Goal: Transaction & Acquisition: Purchase product/service

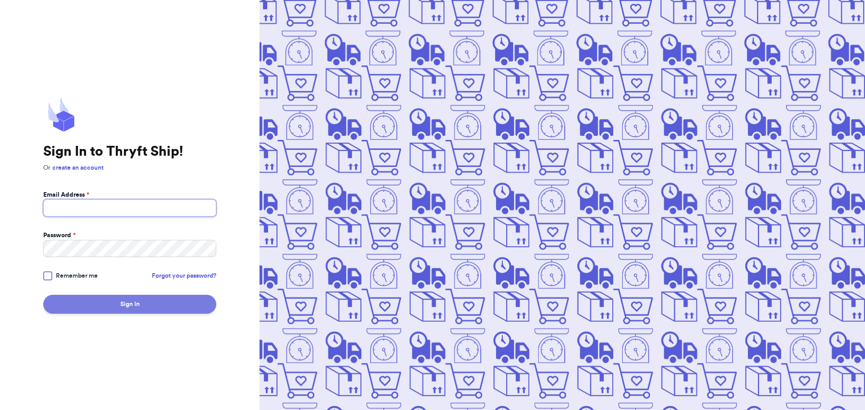
type input "omaha@piratespixies.com"
drag, startPoint x: 120, startPoint y: 306, endPoint x: 153, endPoint y: 303, distance: 32.6
click at [121, 306] on button "Sign In" at bounding box center [129, 304] width 173 height 19
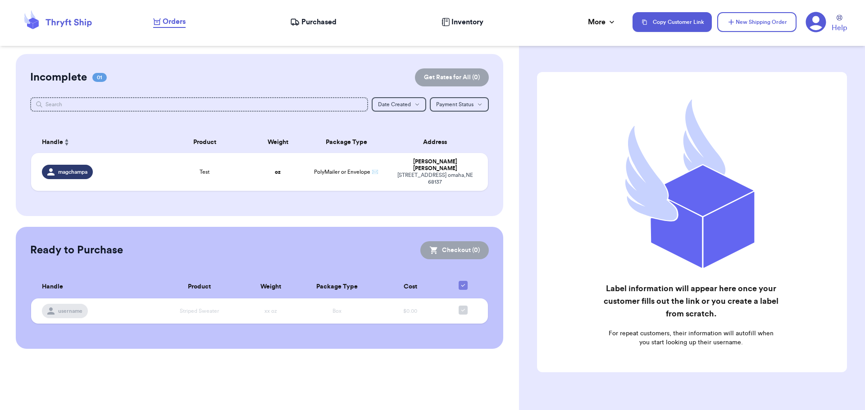
click at [178, 276] on th "Product" at bounding box center [199, 287] width 89 height 23
click at [314, 20] on span "Purchased" at bounding box center [318, 22] width 35 height 11
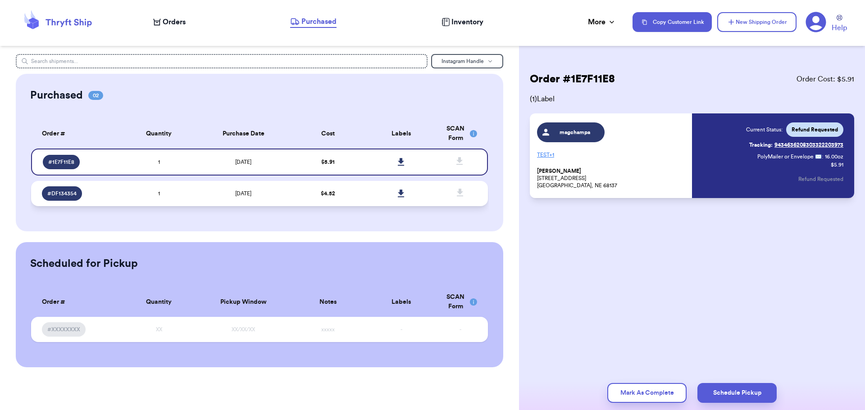
click at [324, 192] on span "$ 4.52" at bounding box center [328, 193] width 14 height 5
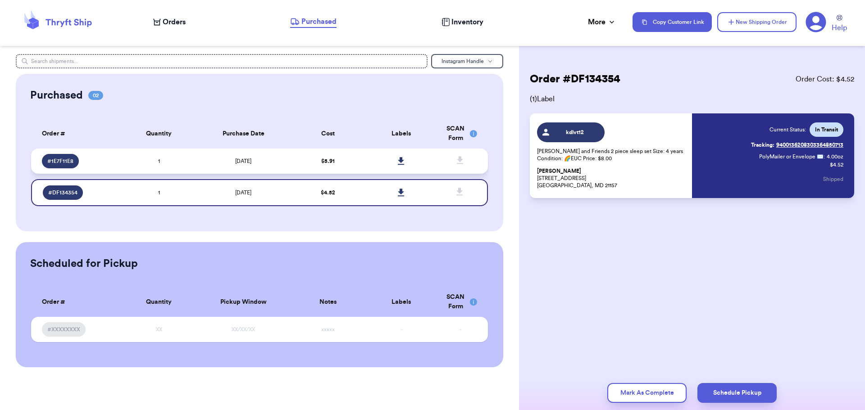
click at [295, 163] on td "$ 5.91" at bounding box center [328, 161] width 73 height 25
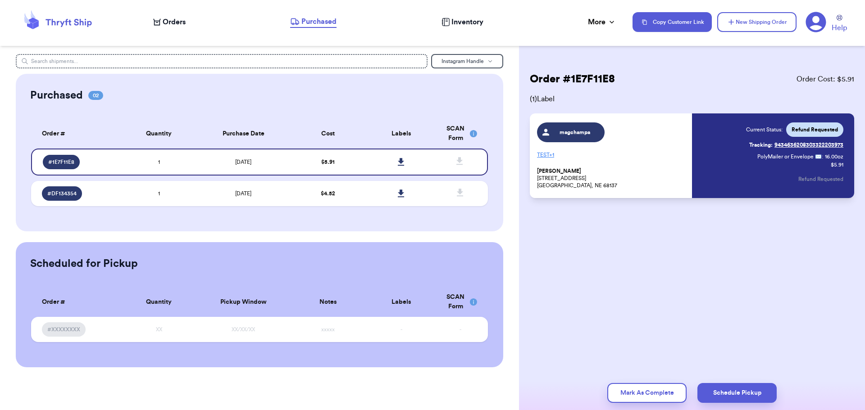
click at [816, 132] on span "Refund Requested" at bounding box center [815, 129] width 46 height 7
click at [205, 199] on td "[DATE]" at bounding box center [244, 193] width 96 height 25
click at [184, 24] on span "Orders" at bounding box center [174, 22] width 23 height 11
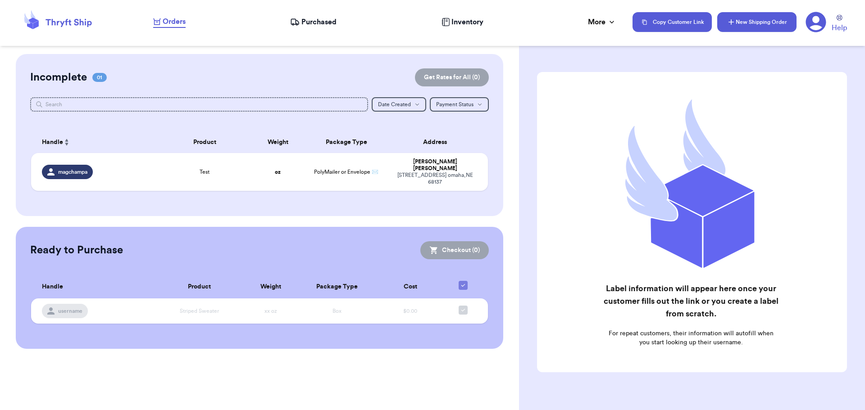
click at [741, 21] on button "New Shipping Order" at bounding box center [756, 22] width 79 height 20
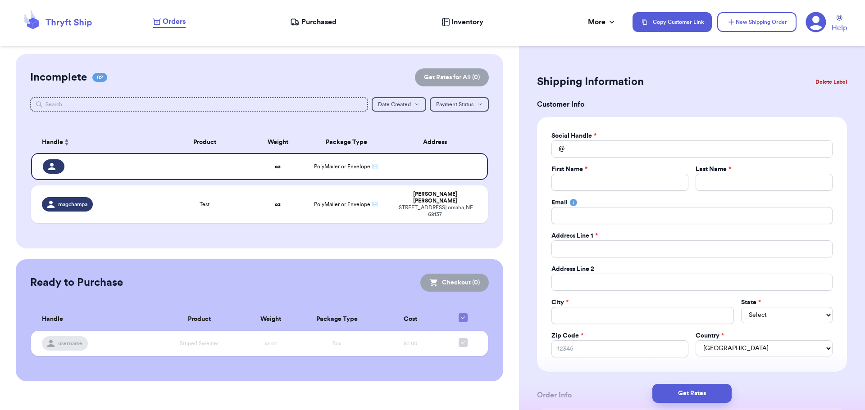
click at [671, 101] on h3 "Customer Info" at bounding box center [692, 104] width 310 height 11
click at [674, 22] on button "Copy Customer Link" at bounding box center [672, 22] width 79 height 20
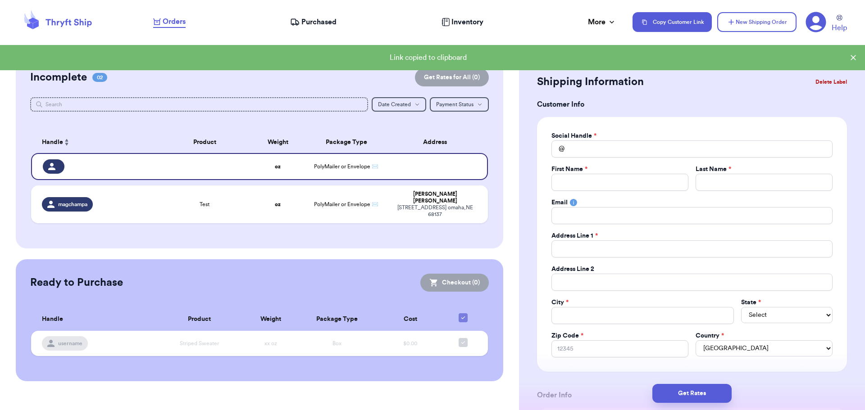
click at [855, 62] on div "Link copied to clipboard" at bounding box center [432, 57] width 865 height 25
click at [852, 57] on icon at bounding box center [853, 57] width 9 height 9
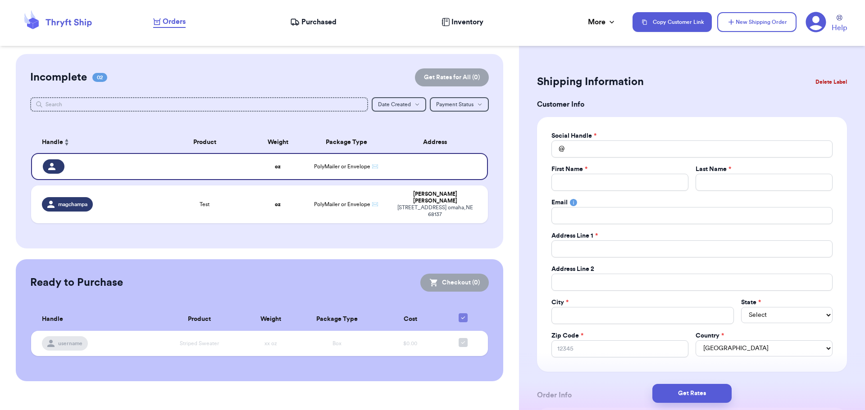
click at [706, 104] on h3 "Customer Info" at bounding box center [692, 104] width 310 height 11
click at [617, 156] on input "Total Amount Paid" at bounding box center [691, 149] width 281 height 17
type input "i"
type input "in"
type input "ins"
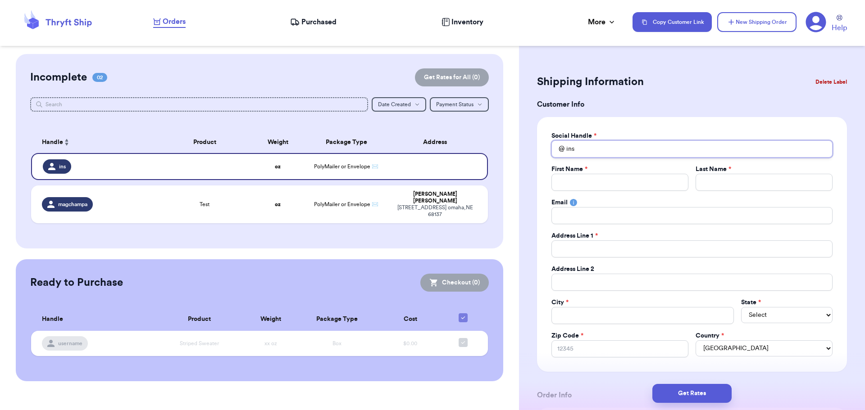
type input "inst"
type input "insta"
type input "instag"
type input "instagr"
type input "instagra"
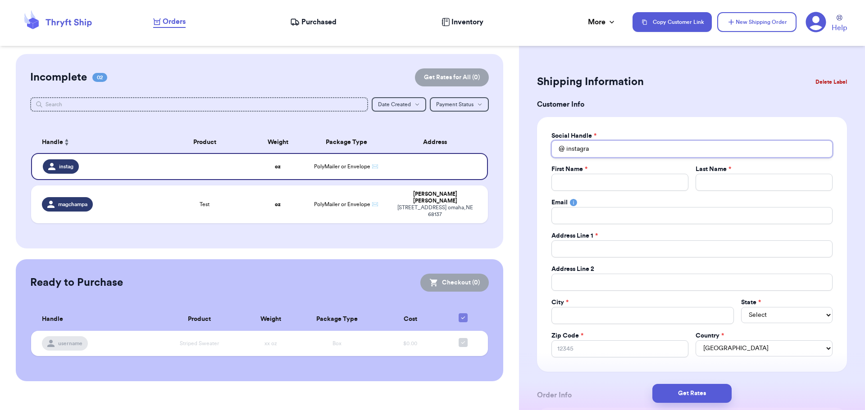
type input "instagram"
type input "instagra"
type input "instagr"
type input "instag"
type input "insta"
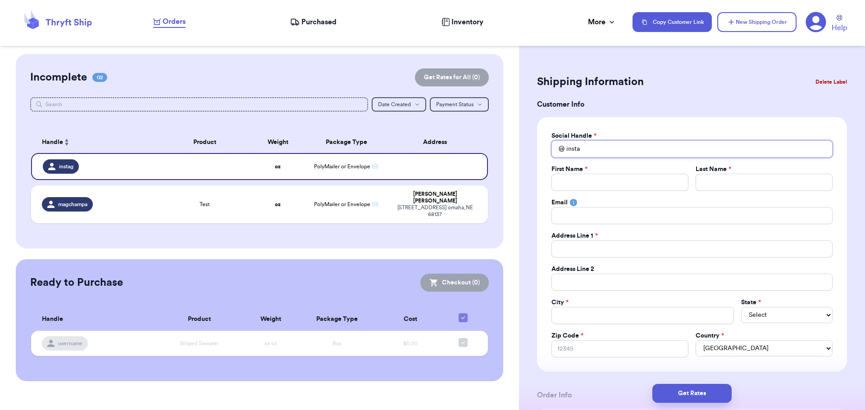
type input "inst"
type input "ins"
type input "in"
type input "i"
type input "t"
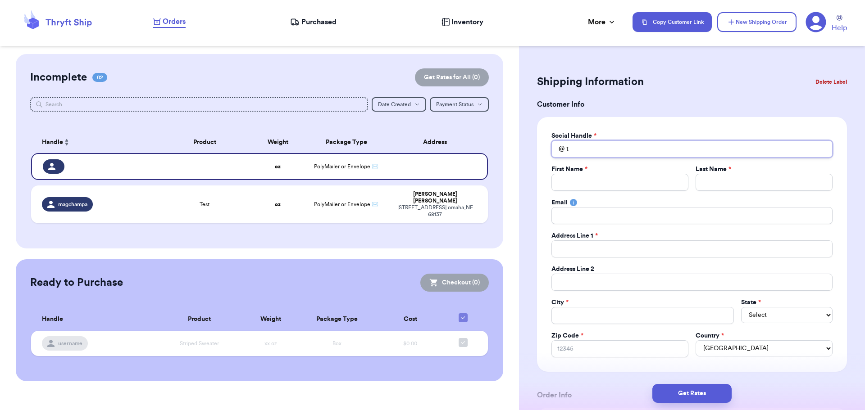
type input "te"
type input "tes"
type input "test"
drag, startPoint x: 613, startPoint y: 165, endPoint x: 606, endPoint y: 192, distance: 28.2
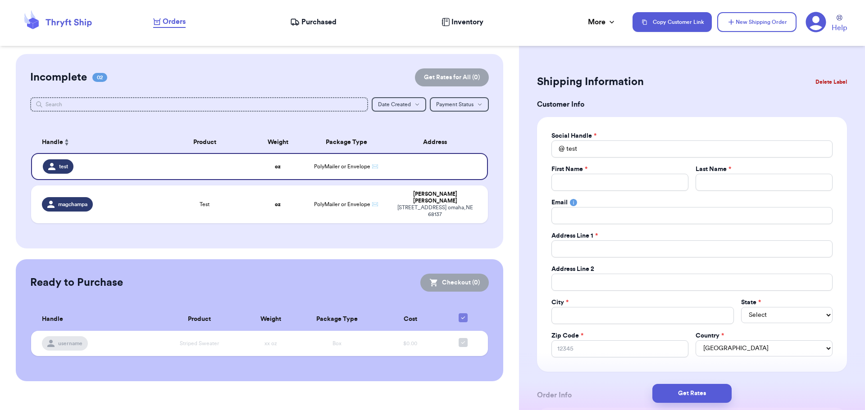
click at [611, 172] on div "First Name *" at bounding box center [619, 169] width 137 height 9
click at [608, 188] on input "Total Amount Paid" at bounding box center [619, 182] width 137 height 17
type input "k"
type input "ke"
type input "kel"
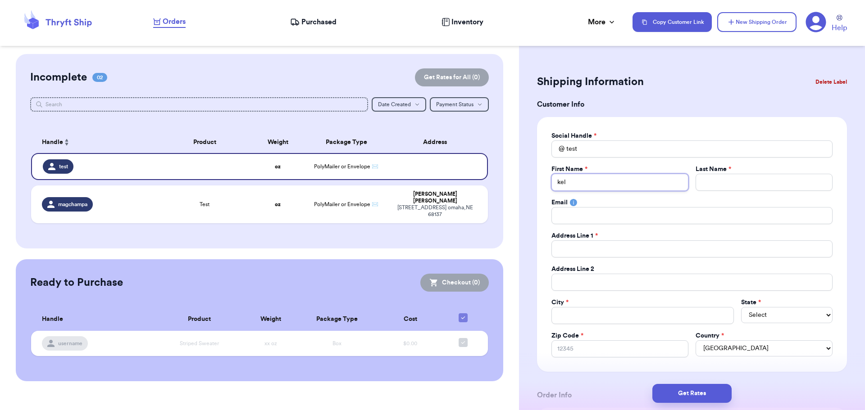
type input "kels"
type input "kelse"
type input "kelsey"
click at [734, 182] on input "Total Amount Paid" at bounding box center [764, 182] width 137 height 17
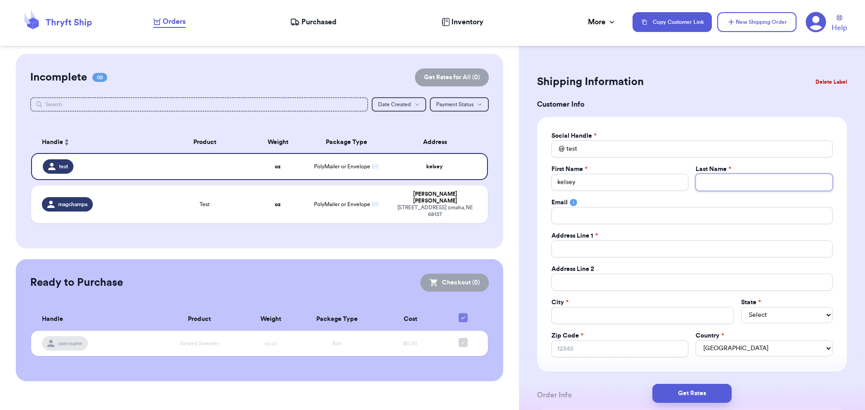
type input "p"
type input "pe"
type input "pen"
type input "penr"
type input "penro"
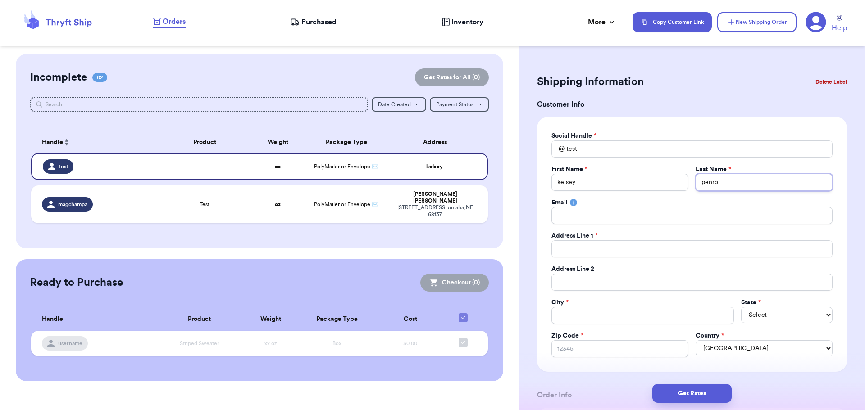
type input "[PERSON_NAME]"
click at [595, 223] on input "Total Amount Paid" at bounding box center [691, 215] width 281 height 17
type input "b"
type input "bl"
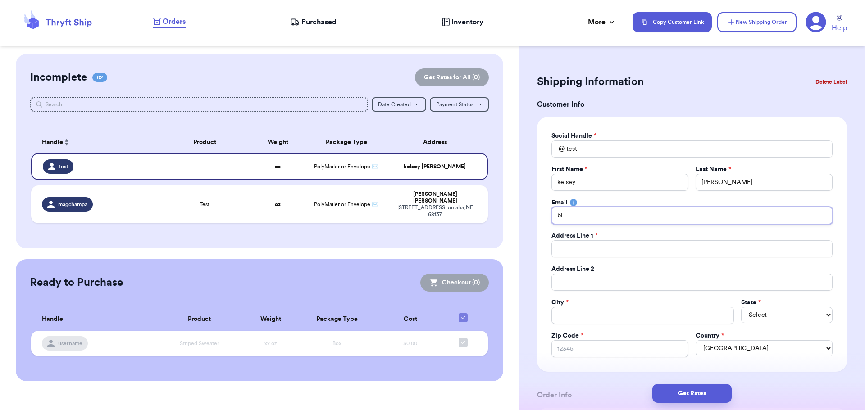
type input "ble"
type input "blee"
type input "[EMAIL_ADDRESS][DOMAIN_NAME]"
click at [573, 254] on input "Total Amount Paid" at bounding box center [691, 249] width 281 height 17
type input "1"
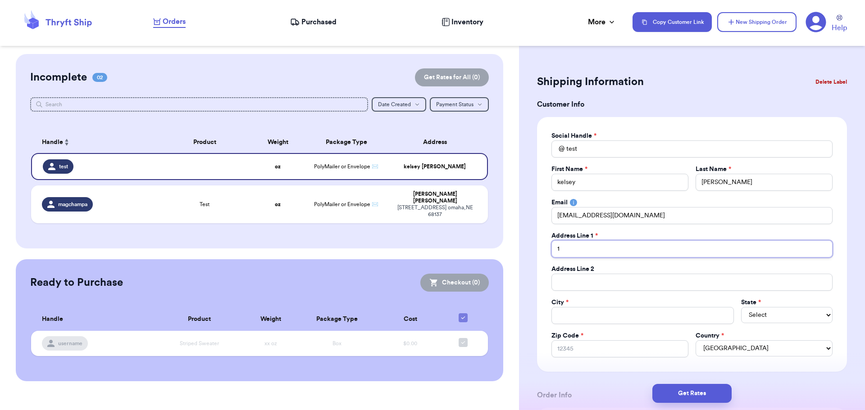
type input "17"
type input "173"
type input "1733"
type input "17338"
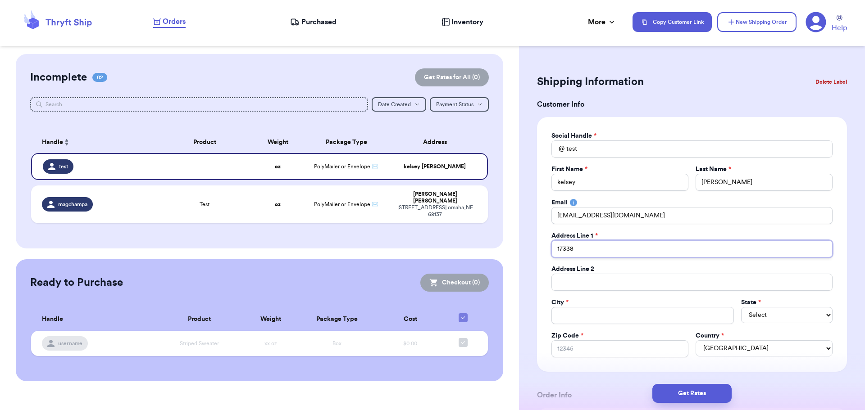
type input "17338 S"
type input "17338 S c"
type input "17338 S cr"
type input "17338 S cre"
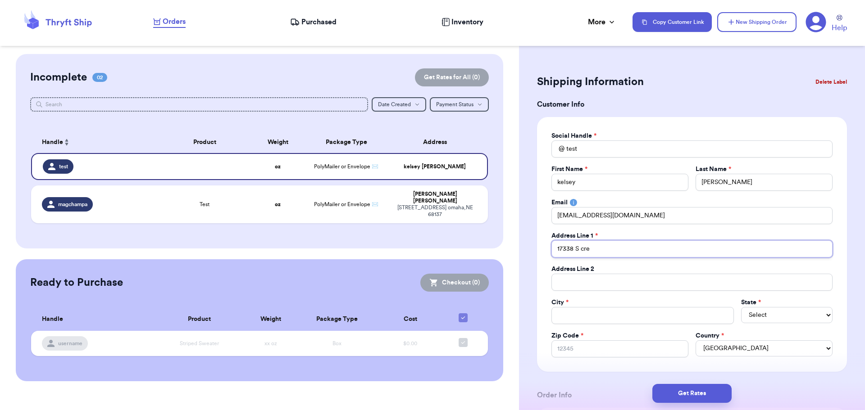
type input "17338 S cree"
type input "[GEOGRAPHIC_DATA]"
type input "17338 S creek ci"
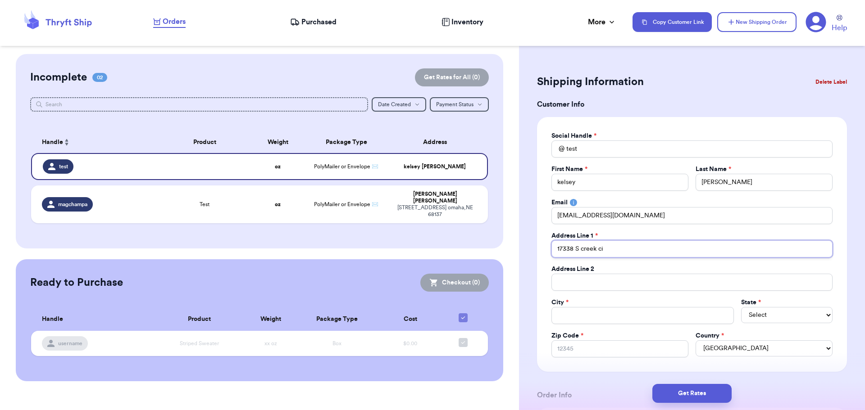
type input "17338 S creek cir"
type input "o"
type input "om"
type input "oma"
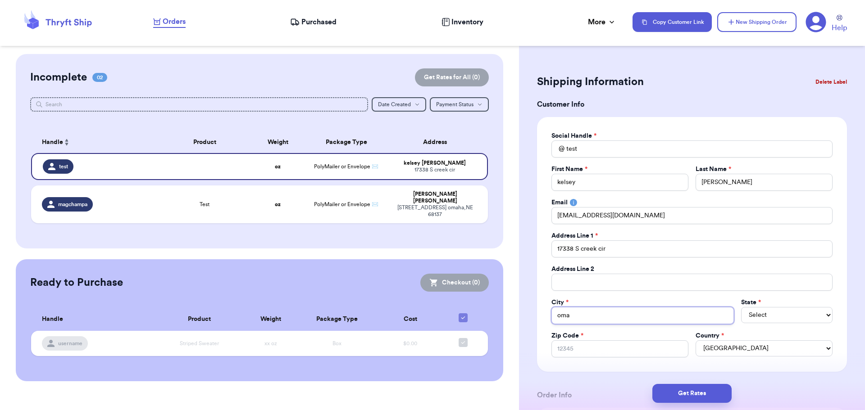
type input "omah"
type input "omaha"
select select "NE"
type input "6"
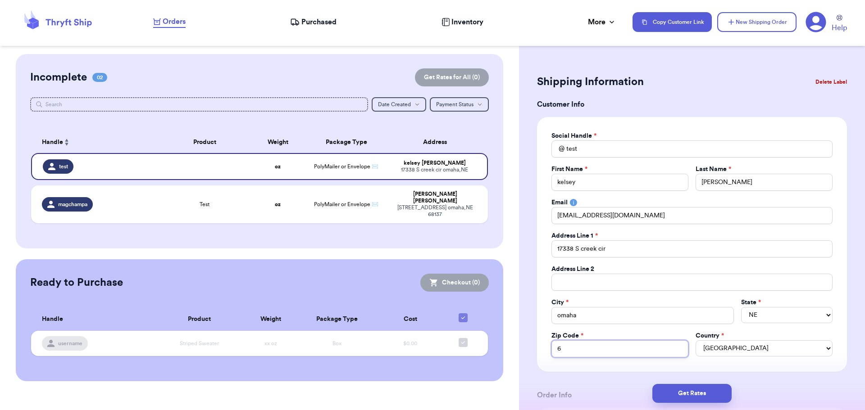
type input "68"
type input "681"
type input "6813"
type input "68136"
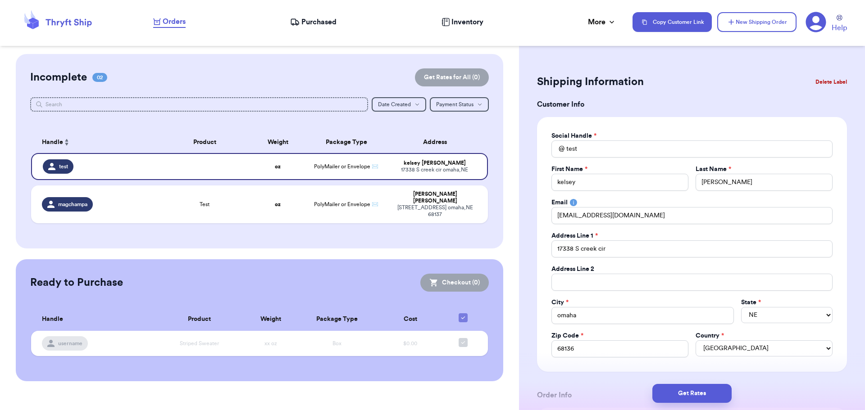
click at [597, 385] on div "Get Rates" at bounding box center [692, 393] width 332 height 19
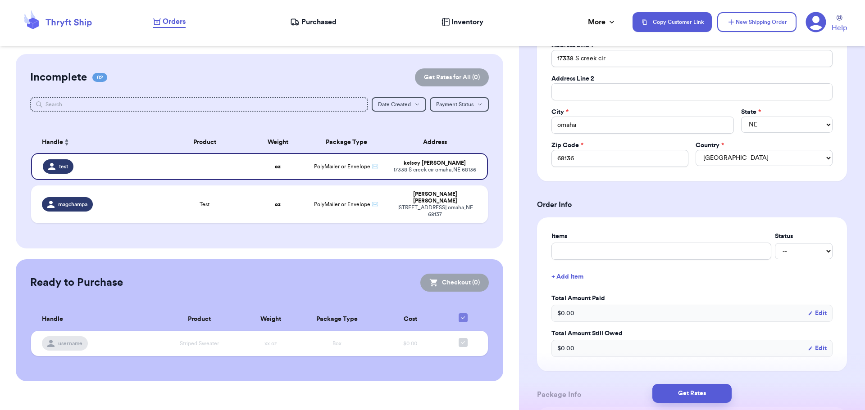
scroll to position [225, 0]
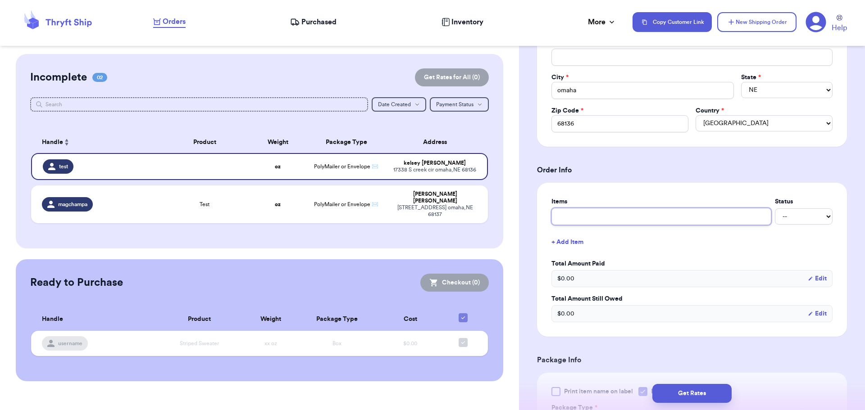
click at [606, 214] on input "text" at bounding box center [661, 216] width 220 height 17
type input "T"
type input "Te"
type input "Tes"
type input "Test"
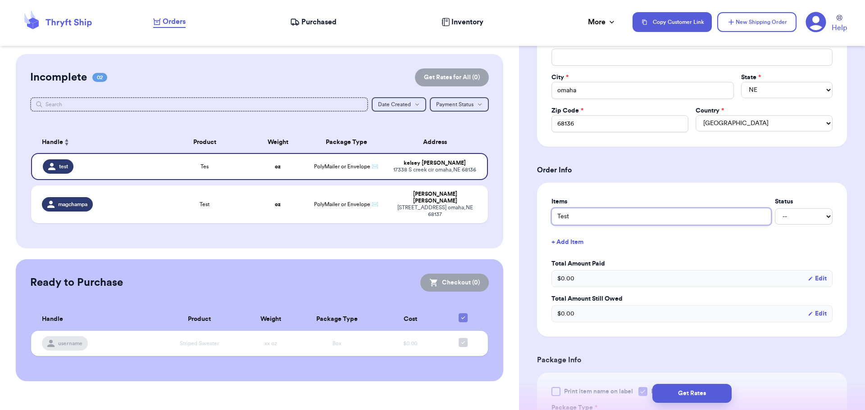
type input "Test"
type input "Test-"
type input "Test- k"
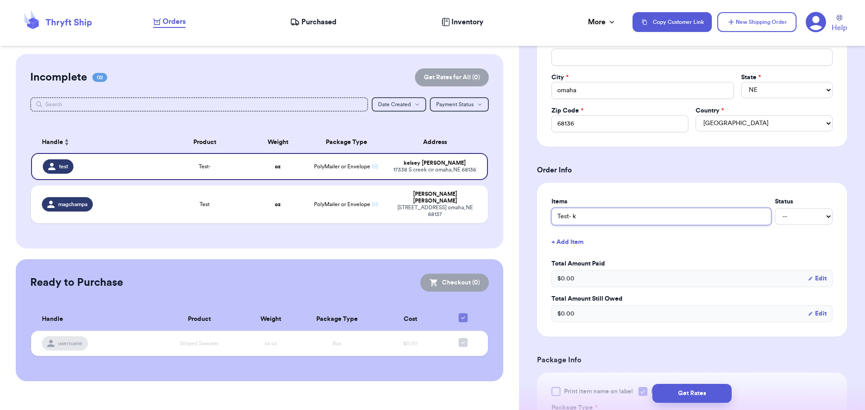
type input "Test- ki"
type input "Test- kic"
type input "Test- kick"
type input "Test- kicke"
type input "Test- kickee"
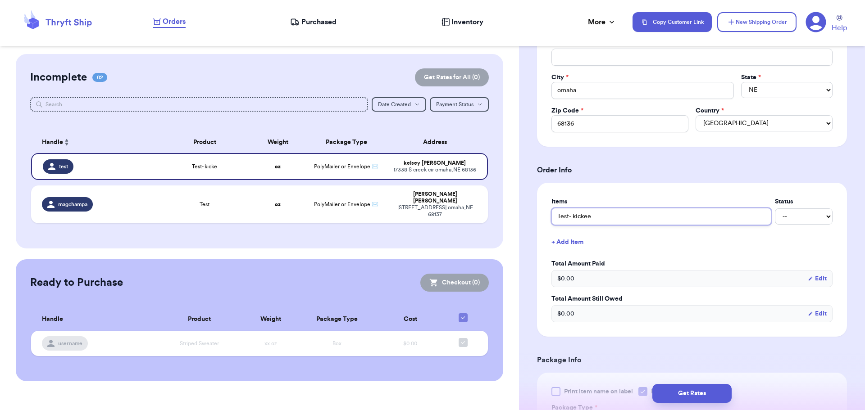
type input "Test- kickee"
type input "Test- kickee m"
type input "Test- kickee me"
type input "Test- kickee me p"
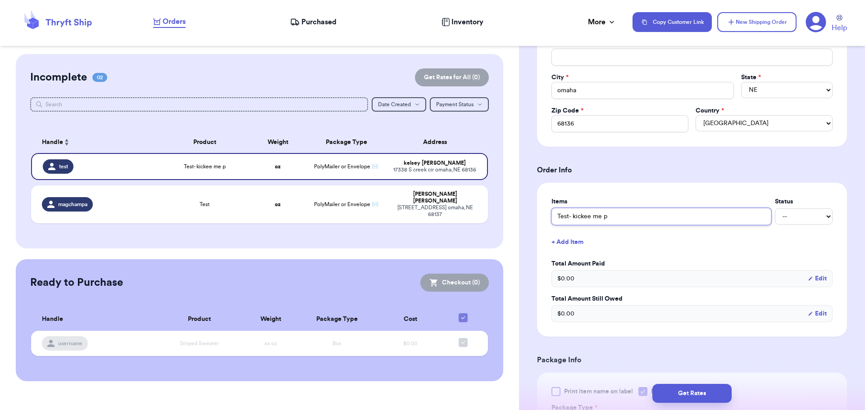
type input "Test- kickee me pj"
click at [800, 215] on select "-- Paid Owes" at bounding box center [804, 217] width 58 height 16
select select "paid"
click at [775, 209] on select "-- Paid Owes" at bounding box center [804, 217] width 58 height 16
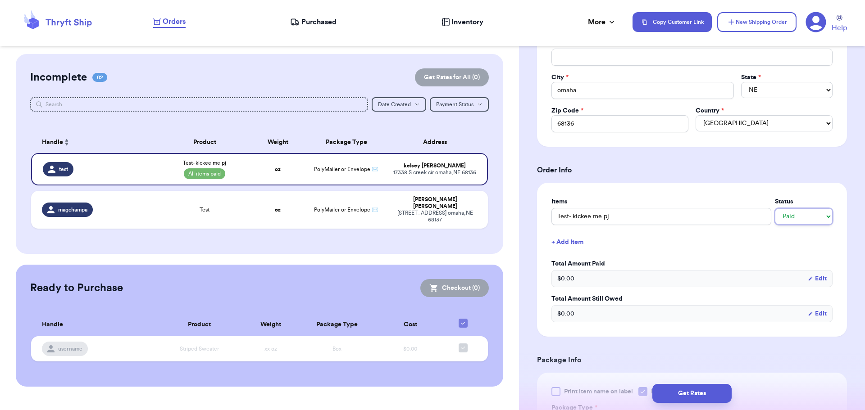
scroll to position [270, 0]
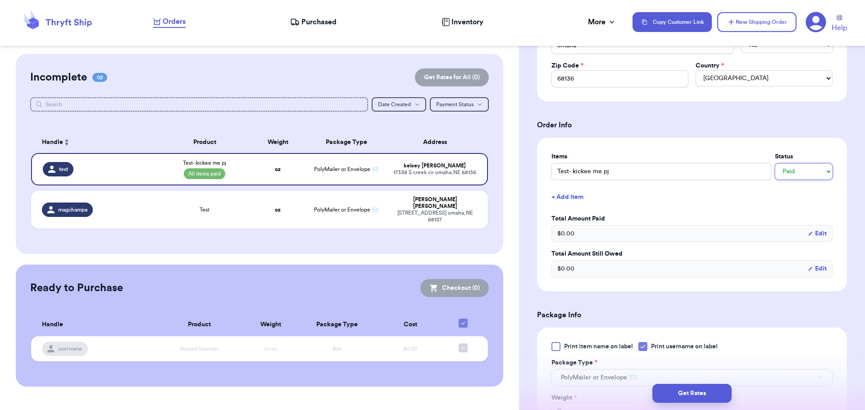
click at [807, 174] on select "-- Paid Owes" at bounding box center [804, 172] width 58 height 16
select select "unpaid"
click at [775, 164] on select "-- Paid Owes" at bounding box center [804, 172] width 58 height 16
click at [771, 202] on button "+ Add Item" at bounding box center [692, 197] width 288 height 20
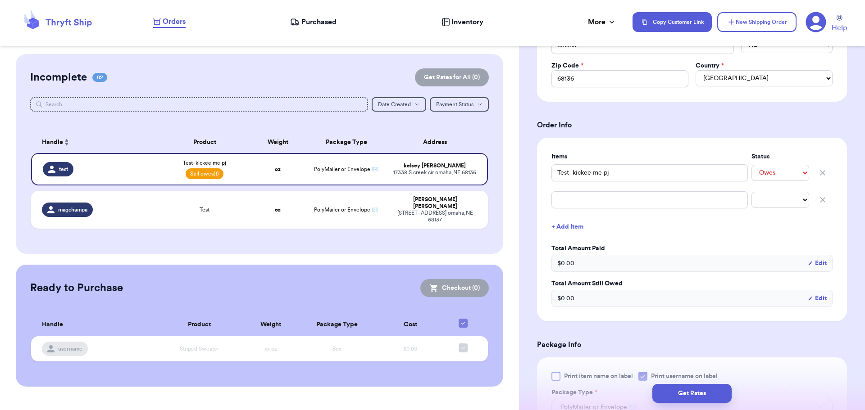
click at [562, 265] on span "$ 0.00" at bounding box center [565, 263] width 17 height 9
click at [563, 261] on span "$ 0.00" at bounding box center [565, 263] width 17 height 9
click at [811, 263] on button "Edit" at bounding box center [817, 263] width 19 height 9
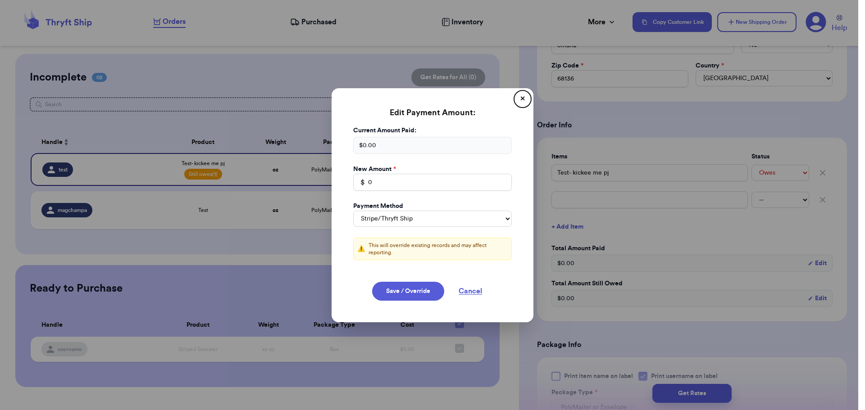
click at [366, 144] on div "$ 0.00" at bounding box center [432, 145] width 159 height 17
click at [358, 148] on div "$ 0.00" at bounding box center [432, 145] width 159 height 17
click at [360, 147] on div "$ 0.00" at bounding box center [432, 145] width 159 height 17
click at [362, 144] on div "$ 0.00" at bounding box center [432, 145] width 159 height 17
click at [361, 186] on div "$" at bounding box center [359, 182] width 12 height 17
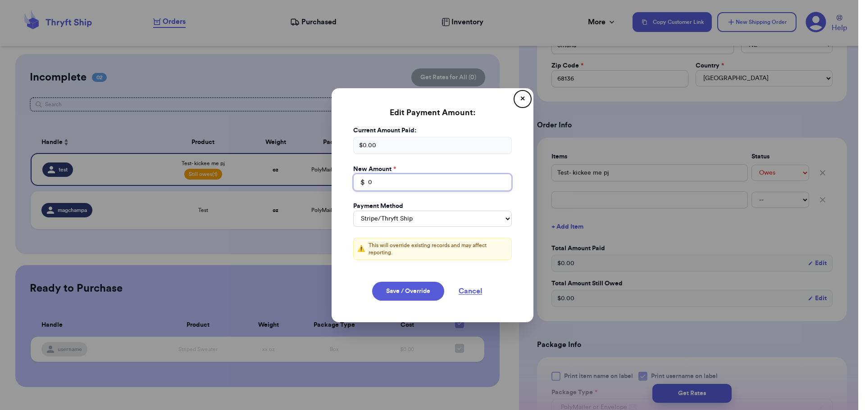
click at [369, 179] on input "0" at bounding box center [432, 182] width 159 height 17
click at [515, 97] on button "✕" at bounding box center [522, 99] width 14 height 14
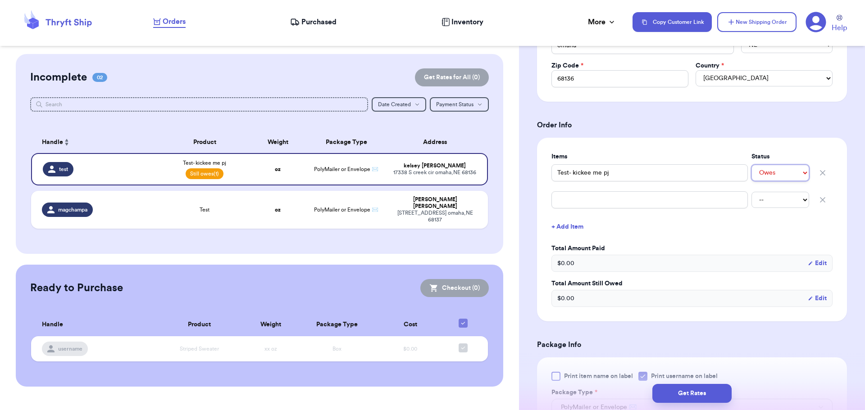
click at [792, 174] on select "-- Paid Owes" at bounding box center [781, 173] width 58 height 16
select select "paid"
click at [752, 165] on select "-- Paid Owes" at bounding box center [781, 173] width 58 height 16
drag, startPoint x: 622, startPoint y: 204, endPoint x: 638, endPoint y: 201, distance: 16.4
click at [622, 204] on input "text" at bounding box center [649, 199] width 196 height 17
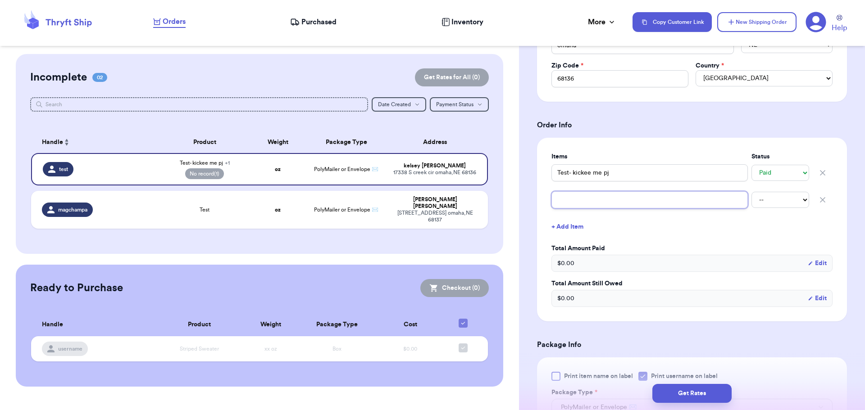
type input "s"
type input "sh"
type input "shi"
click at [775, 202] on select "-- Paid Owes" at bounding box center [781, 200] width 58 height 16
click at [752, 192] on select "-- Paid Owes" at bounding box center [781, 200] width 58 height 16
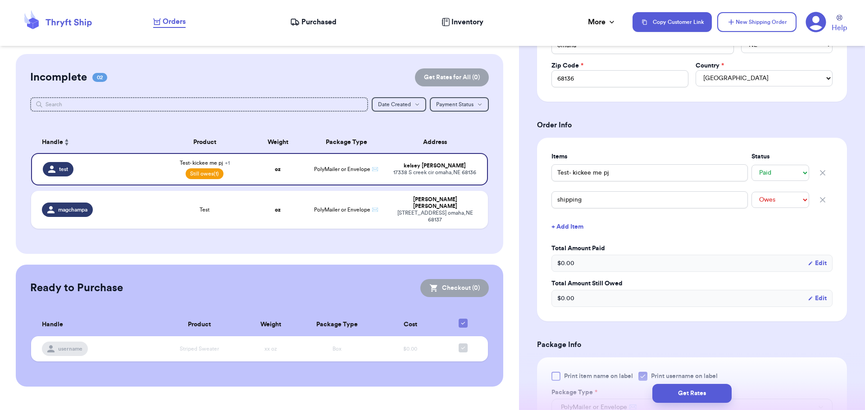
click at [742, 235] on button "+ Add Item" at bounding box center [692, 227] width 288 height 20
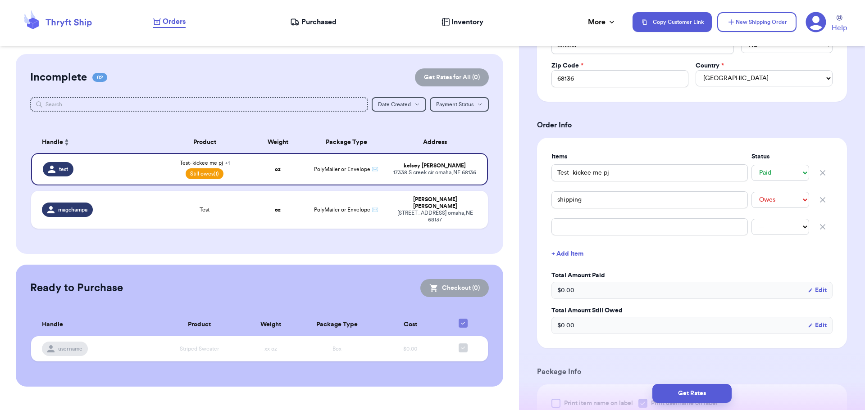
click at [565, 292] on span "$ 0.00" at bounding box center [565, 290] width 17 height 9
click at [561, 289] on span "$ 0.00" at bounding box center [565, 290] width 17 height 9
click at [814, 292] on button "Edit" at bounding box center [817, 290] width 19 height 9
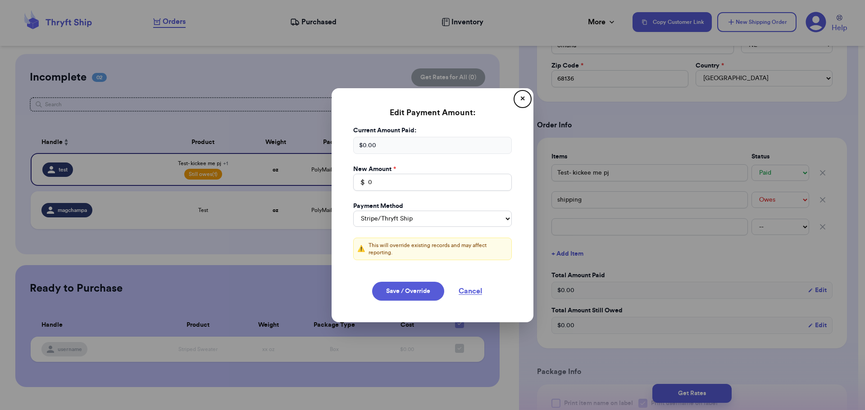
click at [369, 146] on div "$ 0.00" at bounding box center [432, 145] width 159 height 17
click at [369, 182] on input "0" at bounding box center [432, 182] width 159 height 17
click at [425, 217] on select "Stripe/Thryft Ship Venmo Cash App PayPal Zelle Cash Other" at bounding box center [432, 219] width 159 height 16
click at [353, 211] on select "Stripe/Thryft Ship Venmo Cash App PayPal Zelle Cash Other" at bounding box center [432, 219] width 159 height 16
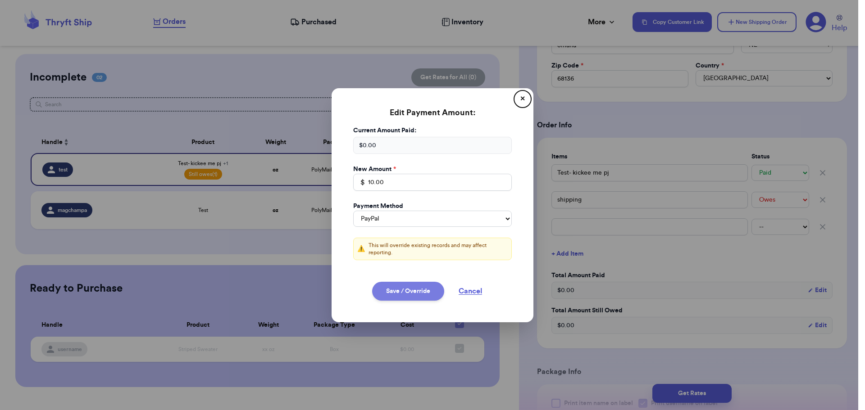
click at [401, 288] on button "Save / Override" at bounding box center [408, 291] width 72 height 19
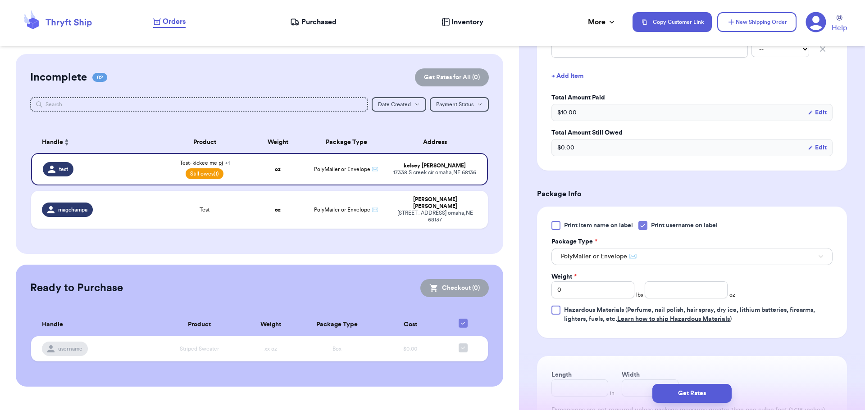
scroll to position [451, 0]
click at [571, 290] on input "0" at bounding box center [592, 287] width 83 height 17
click at [673, 290] on input "number" at bounding box center [686, 287] width 83 height 17
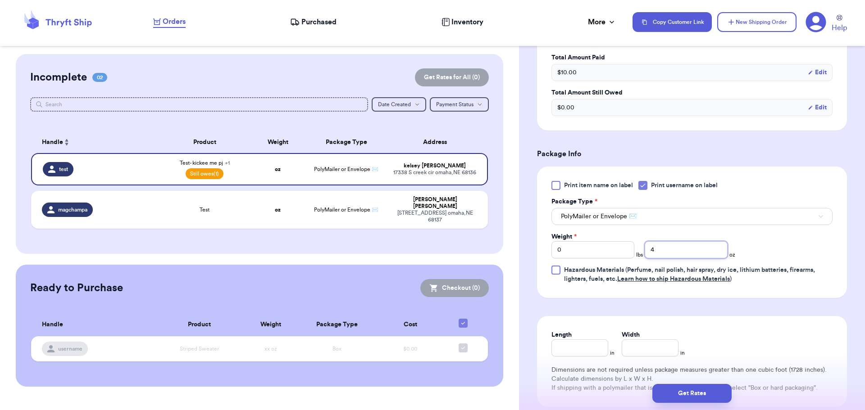
scroll to position [541, 0]
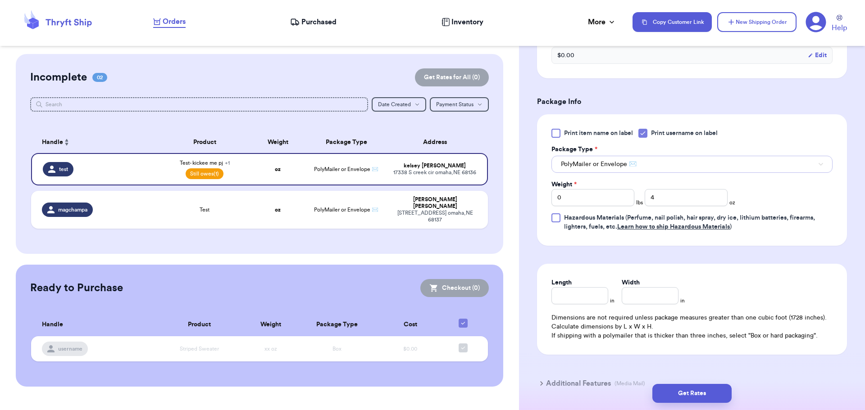
click at [741, 162] on button "PolyMailer or Envelope ✉️" at bounding box center [691, 164] width 281 height 17
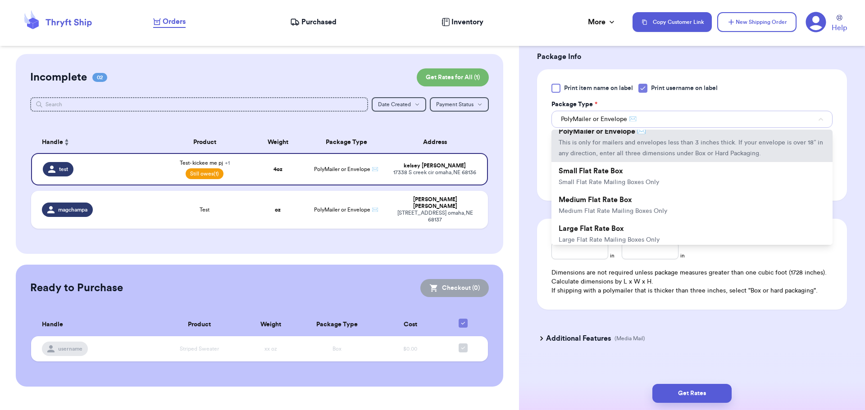
scroll to position [20, 0]
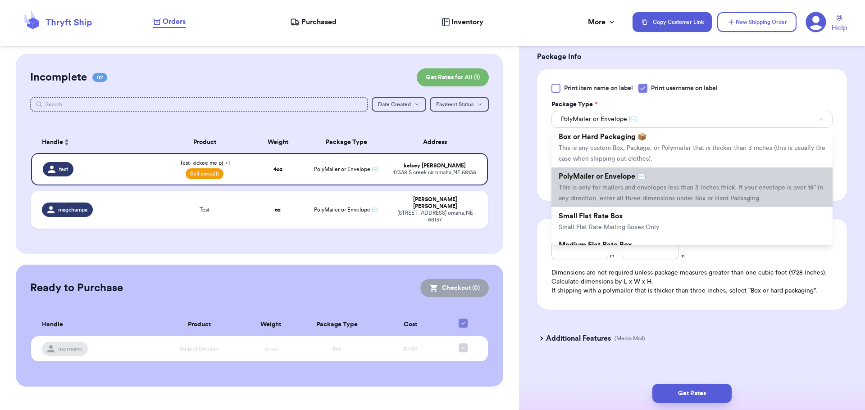
click at [668, 191] on li "PolyMailer or Envelope ✉️ This is only for mailers and envelopes less than 3 in…" at bounding box center [691, 188] width 281 height 40
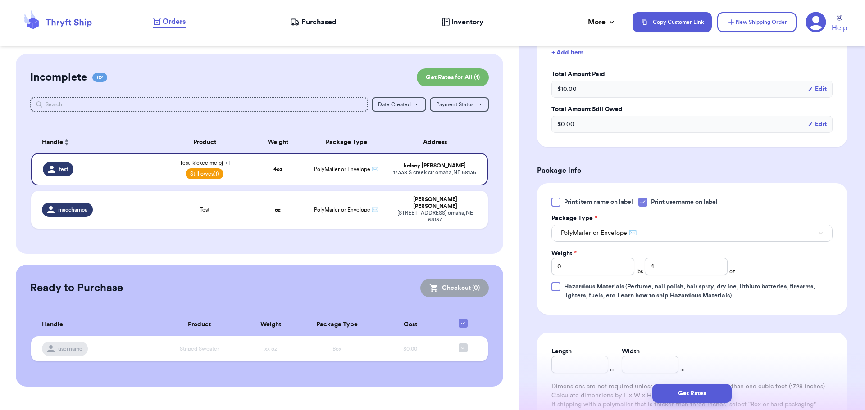
scroll to position [451, 0]
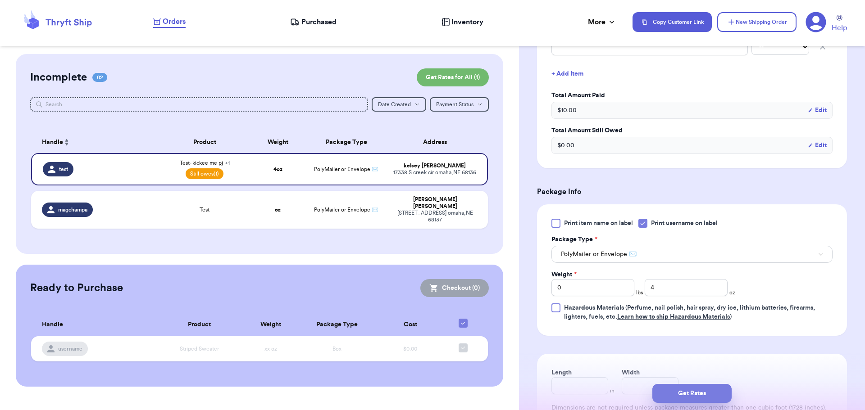
click at [689, 391] on button "Get Rates" at bounding box center [691, 393] width 79 height 19
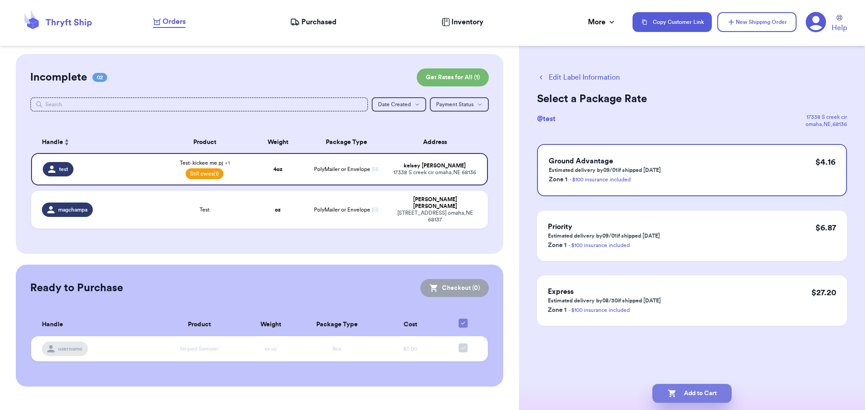
click at [689, 391] on button "Add to Cart" at bounding box center [691, 393] width 79 height 19
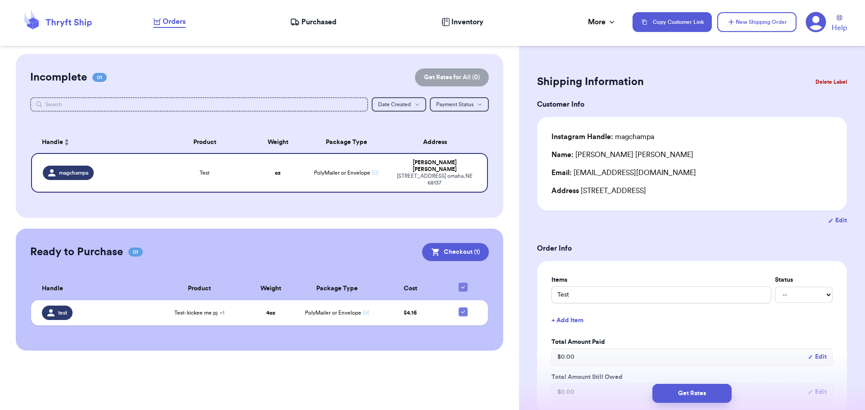
click at [833, 82] on button "Delete Label" at bounding box center [831, 82] width 39 height 20
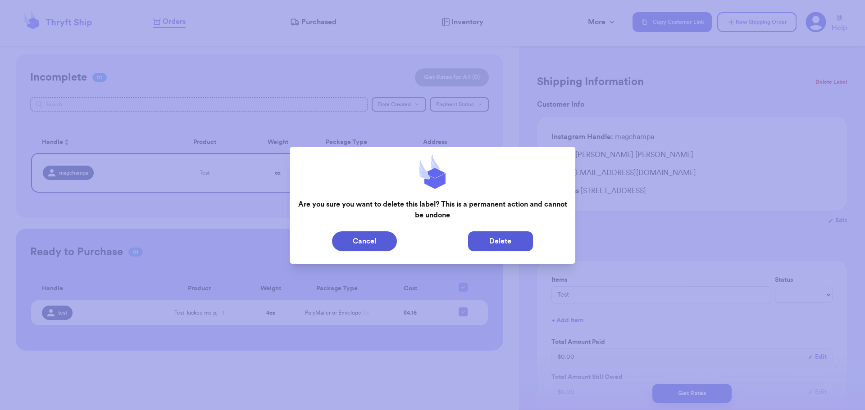
click at [497, 234] on button "Delete" at bounding box center [500, 242] width 65 height 20
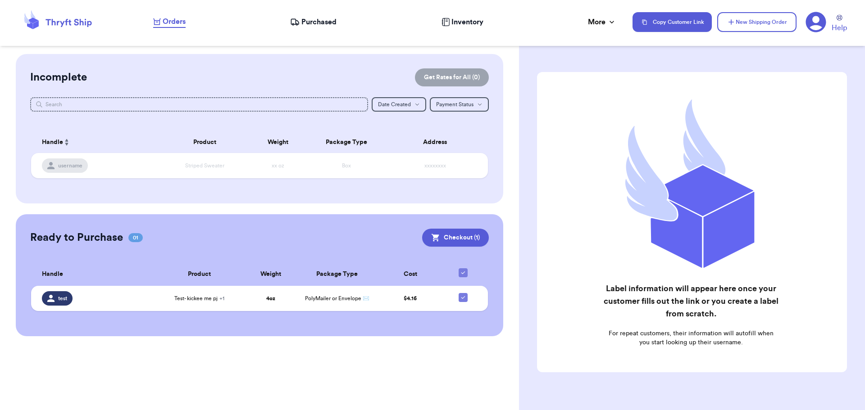
click at [294, 26] on icon at bounding box center [294, 22] width 9 height 9
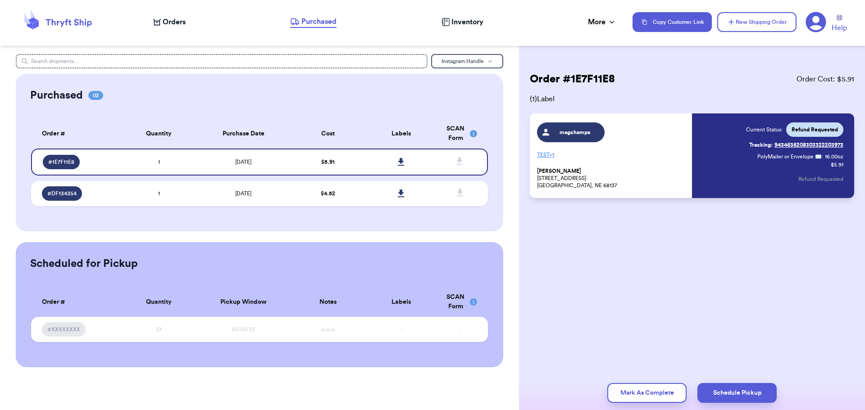
click at [167, 24] on span "Orders" at bounding box center [174, 22] width 23 height 11
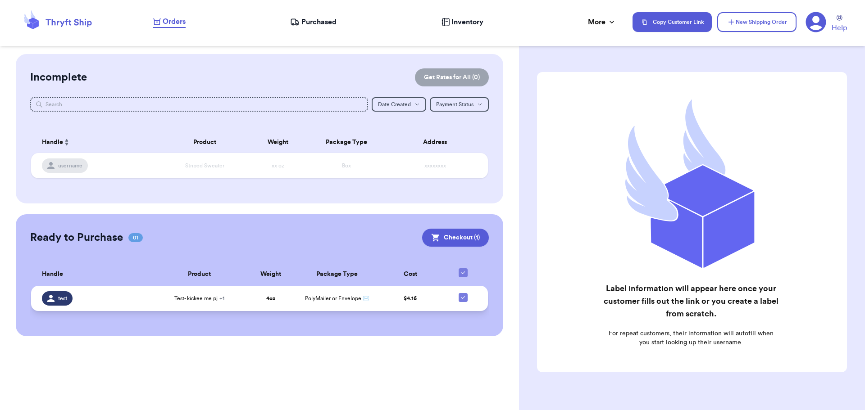
click at [225, 299] on div "Test- kickee me pj + 1" at bounding box center [199, 298] width 78 height 7
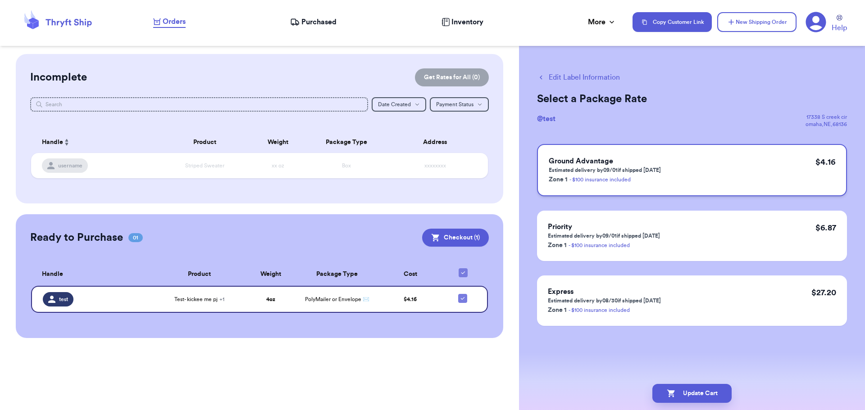
click at [729, 175] on div "Ground Advantage Estimated delivery by 09/01 if shipped [DATE] Zone 1 - $100 in…" at bounding box center [692, 170] width 310 height 52
drag, startPoint x: 392, startPoint y: 349, endPoint x: 387, endPoint y: 338, distance: 11.7
click at [392, 349] on div "Customer Link New Order Incomplete Get Rates for All ( 0 ) Get Rates for All ( …" at bounding box center [259, 205] width 519 height 410
click at [252, 240] on div "Ready to Purchase 01 Checkout ( 1 )" at bounding box center [259, 238] width 459 height 18
click at [458, 239] on button "Checkout ( 1 )" at bounding box center [455, 238] width 67 height 18
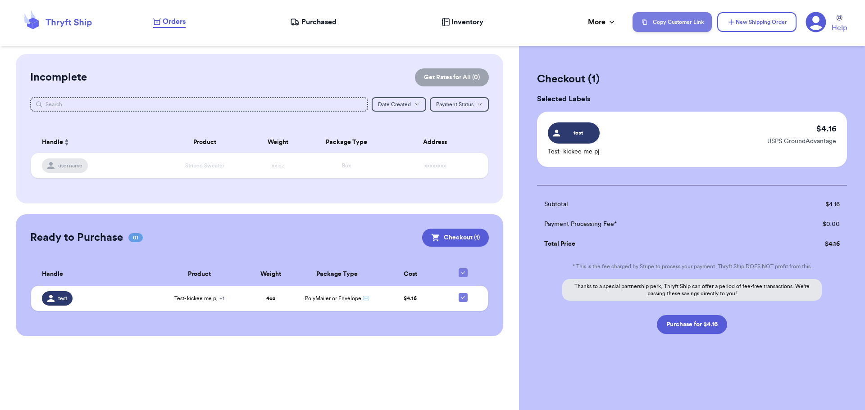
click at [659, 27] on button "Copy Customer Link" at bounding box center [672, 22] width 79 height 20
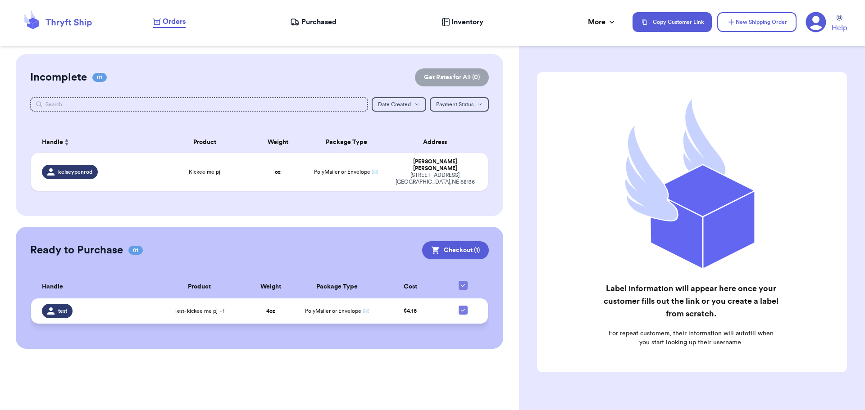
click at [282, 309] on td "4 oz" at bounding box center [270, 311] width 53 height 25
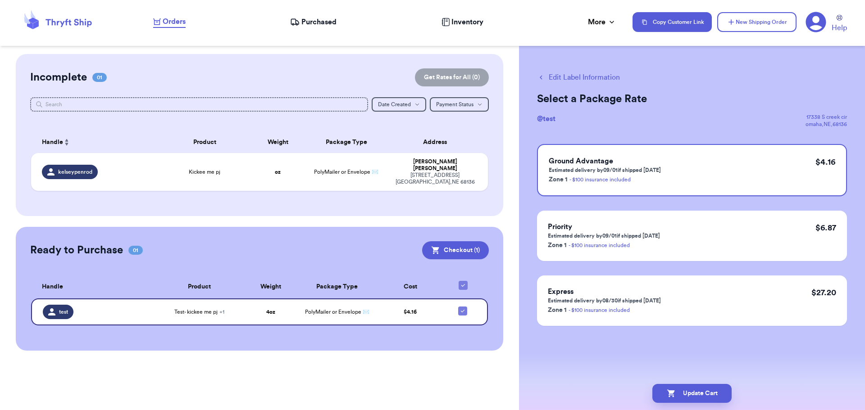
click at [299, 212] on div "Customer Link New Order Incomplete 01 Get Rates for All ( 0 ) Get Rates for All…" at bounding box center [259, 202] width 519 height 297
click at [179, 171] on div "Kickee me pj" at bounding box center [204, 172] width 81 height 7
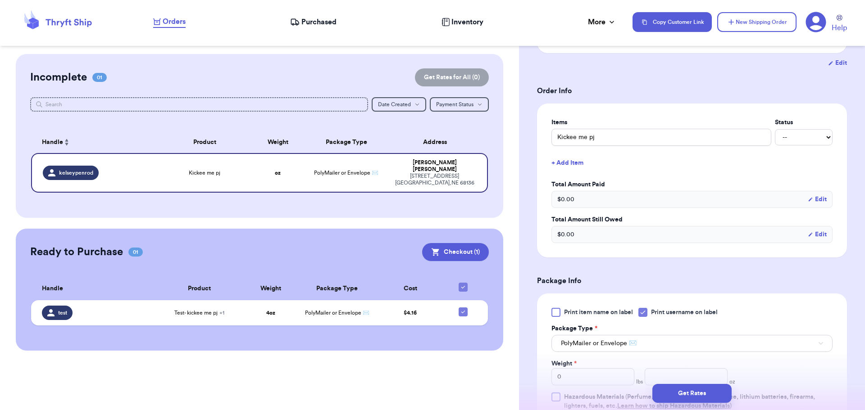
scroll to position [180, 0]
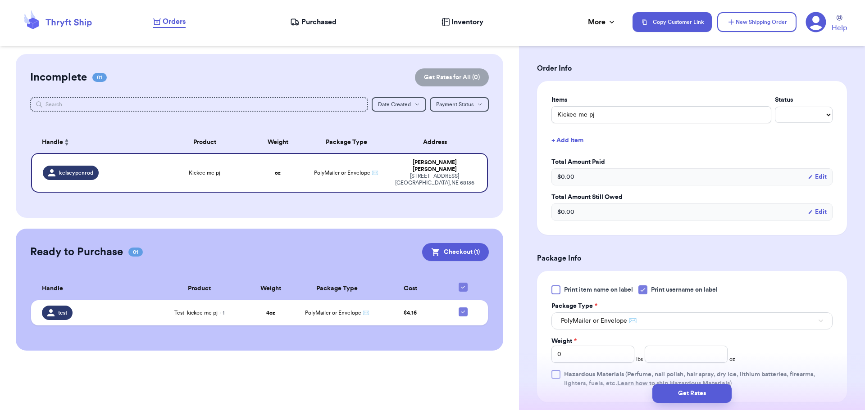
click at [564, 176] on span "$ 0.00" at bounding box center [565, 177] width 17 height 9
click at [624, 180] on div "$ 0.00 Edit" at bounding box center [691, 177] width 281 height 17
click at [412, 173] on div "17338 S Creek Cir Omaha , NE 68136" at bounding box center [434, 180] width 83 height 14
click at [820, 121] on select "-- Paid Owes" at bounding box center [804, 115] width 58 height 16
select select "paid"
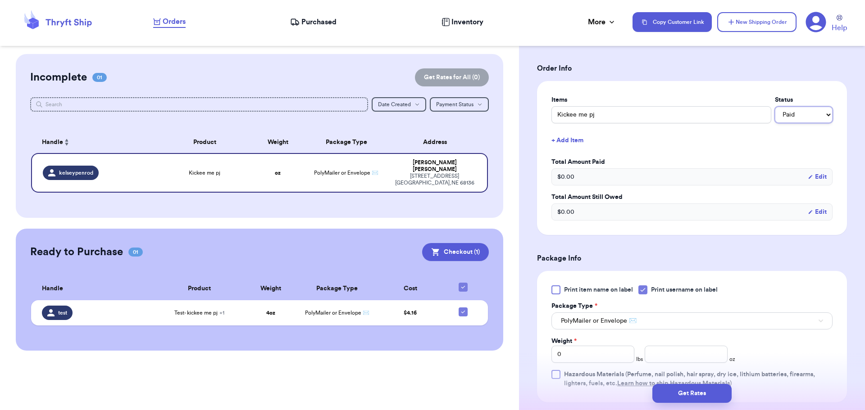
click at [775, 107] on select "-- Paid Owes" at bounding box center [804, 115] width 58 height 16
click at [749, 146] on button "+ Add Item" at bounding box center [692, 141] width 288 height 20
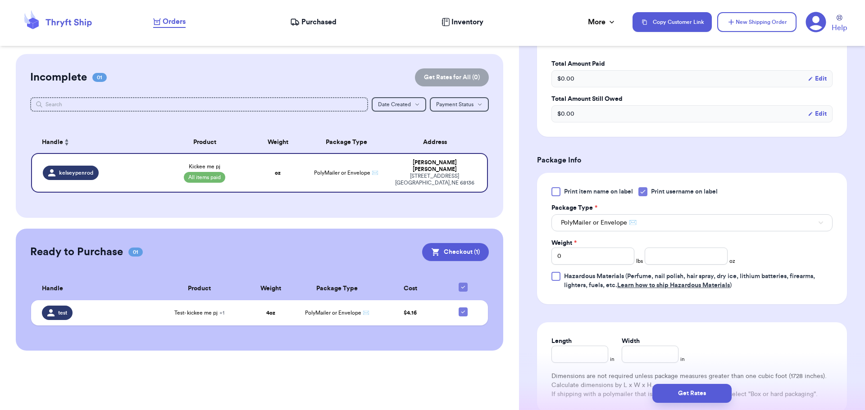
scroll to position [360, 0]
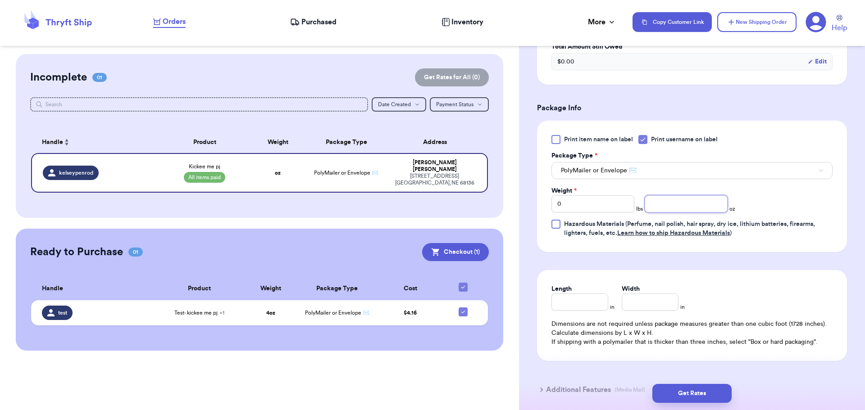
click at [670, 209] on input "number" at bounding box center [686, 204] width 83 height 17
type input "4"
click at [698, 272] on div "Length in Width in Dimensions are not required unless package measures greater …" at bounding box center [692, 315] width 310 height 91
click at [684, 393] on button "Get Rates" at bounding box center [691, 393] width 79 height 19
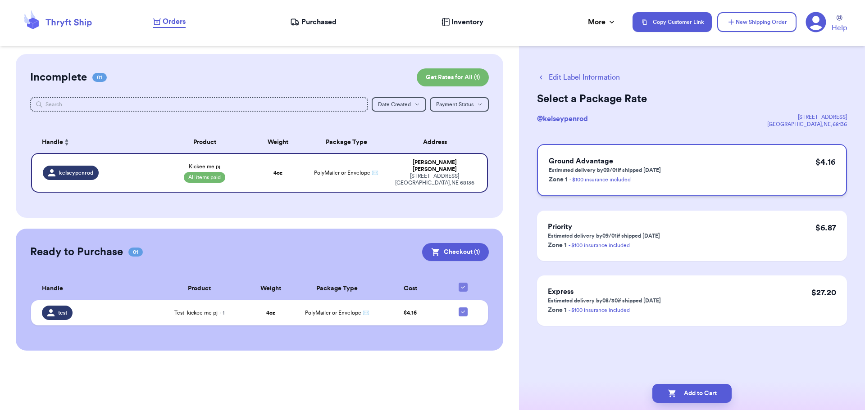
click at [743, 164] on div "Ground Advantage Estimated delivery by 09/01 if shipped [DATE] Zone 1 - $100 in…" at bounding box center [692, 170] width 310 height 52
click at [685, 392] on button "Add to Cart" at bounding box center [691, 393] width 79 height 19
checkbox input "true"
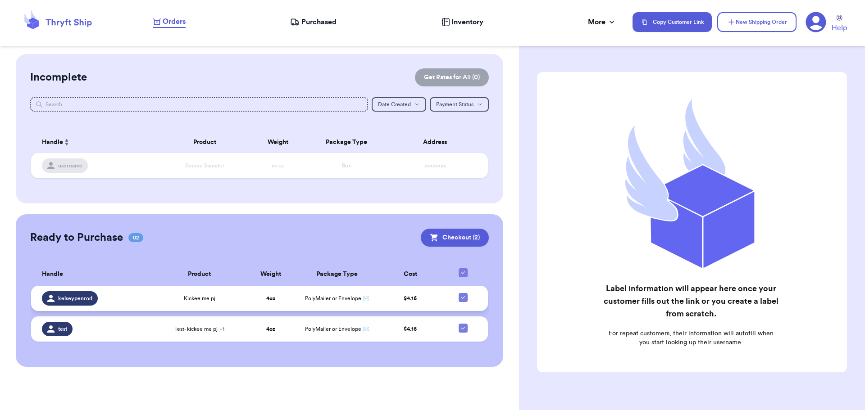
click at [300, 303] on td "PolyMailer or Envelope ✉️" at bounding box center [337, 298] width 80 height 25
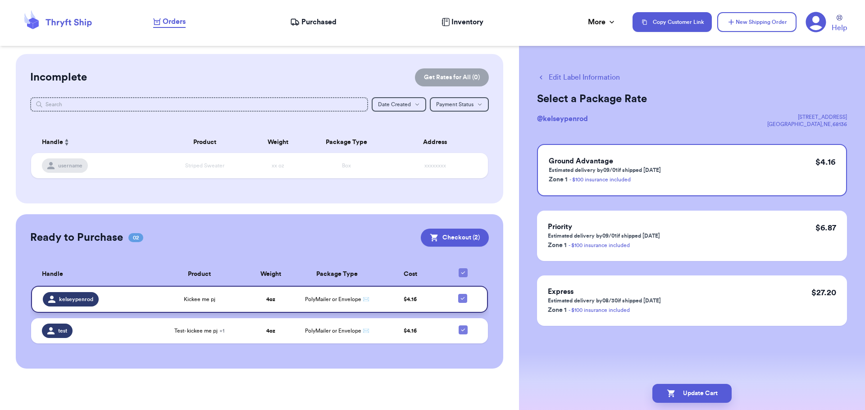
click at [407, 305] on td "$ 4.16" at bounding box center [410, 299] width 67 height 27
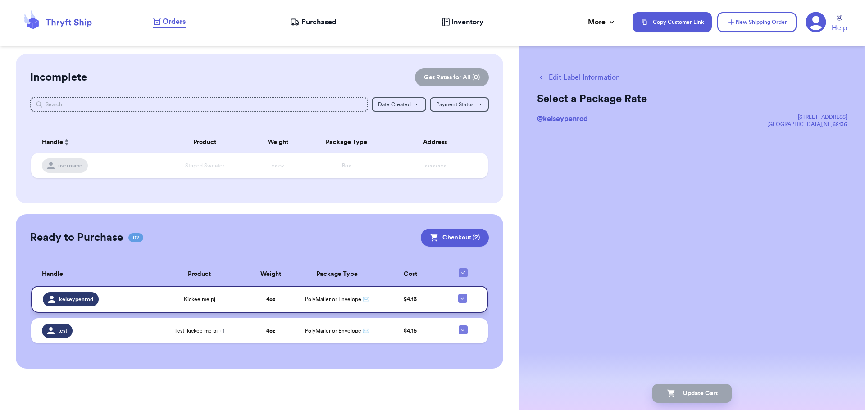
click at [394, 305] on td "$ 4.16" at bounding box center [410, 299] width 67 height 27
click at [188, 299] on span "Kickee me pj" at bounding box center [200, 299] width 32 height 7
click at [449, 243] on button "Checkout ( 2 )" at bounding box center [455, 238] width 68 height 18
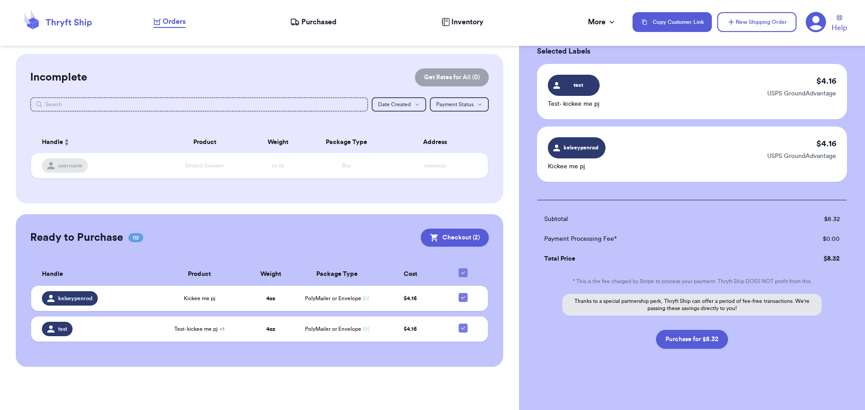
scroll to position [50, 0]
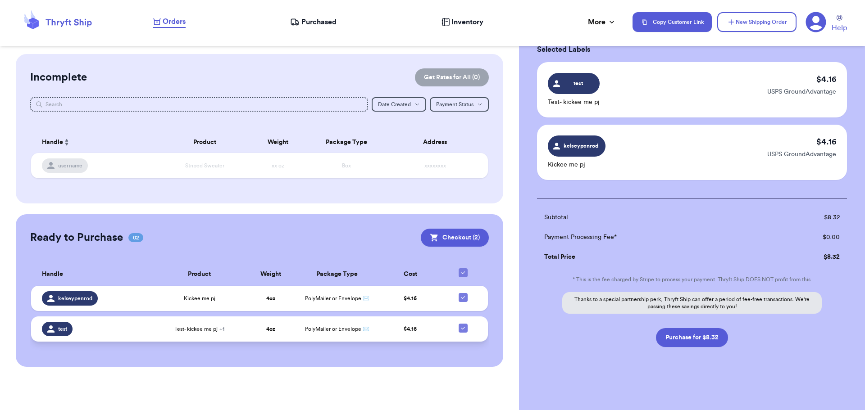
click at [464, 330] on icon at bounding box center [463, 328] width 7 height 7
click at [463, 324] on input "checkbox" at bounding box center [463, 324] width 0 height 0
checkbox input "false"
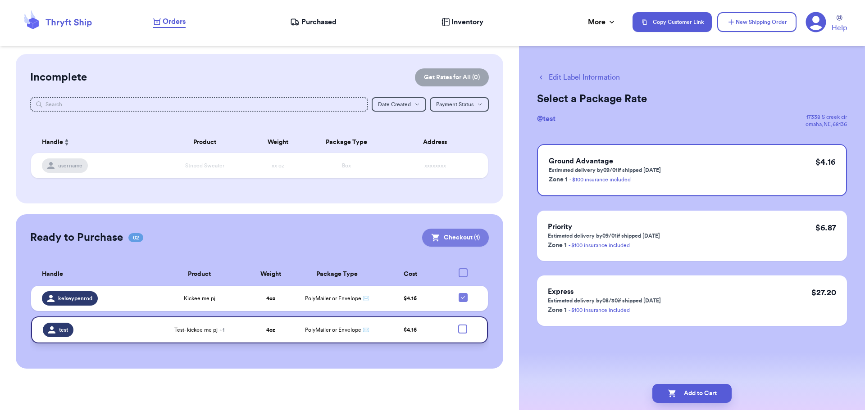
click at [460, 240] on button "Checkout ( 1 )" at bounding box center [455, 238] width 67 height 18
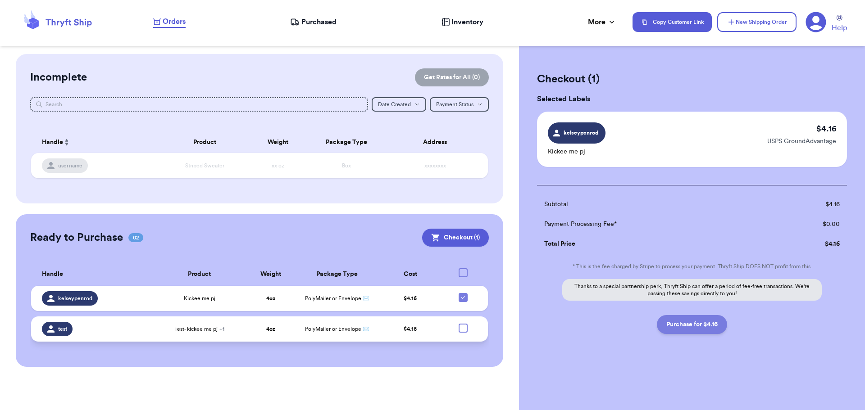
click at [691, 323] on button "Purchase for $4.16" at bounding box center [692, 324] width 70 height 19
checkbox input "false"
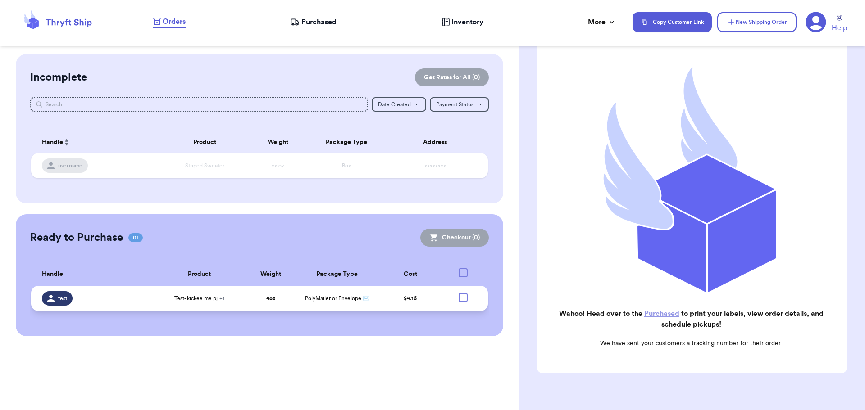
scroll to position [90, 0]
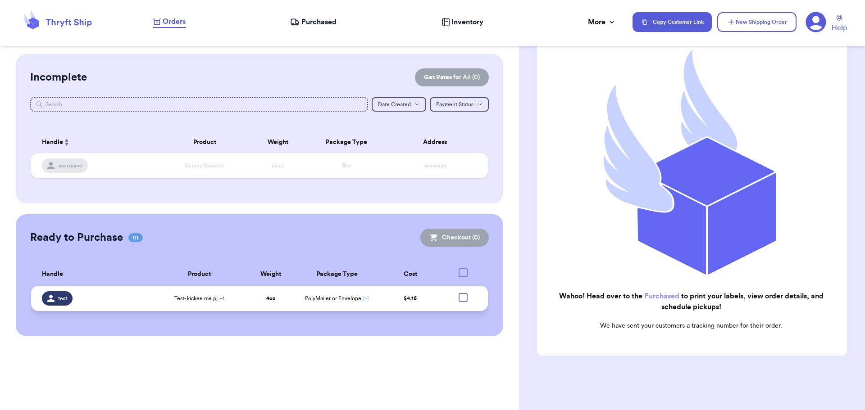
click at [320, 18] on span "Purchased" at bounding box center [318, 22] width 35 height 11
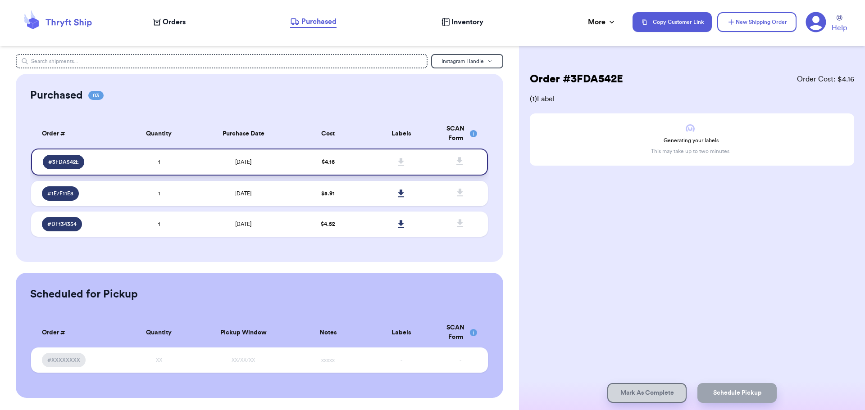
click at [341, 164] on td "$ 4.16" at bounding box center [328, 162] width 73 height 27
click at [327, 228] on td "$ 4.52" at bounding box center [328, 224] width 73 height 25
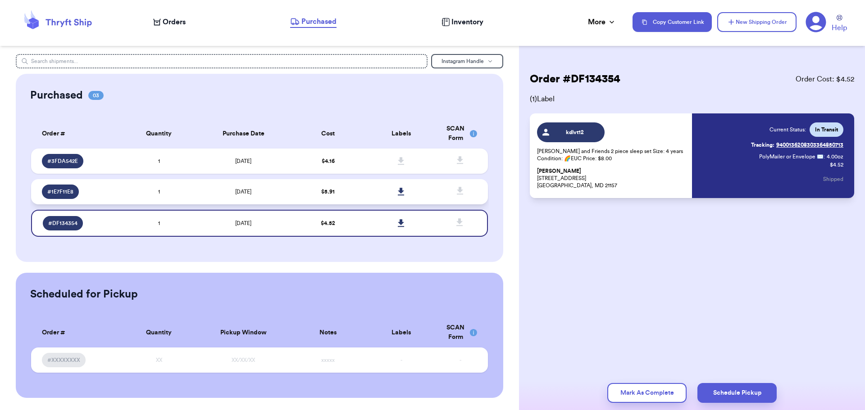
click at [194, 188] on td "1" at bounding box center [159, 191] width 73 height 25
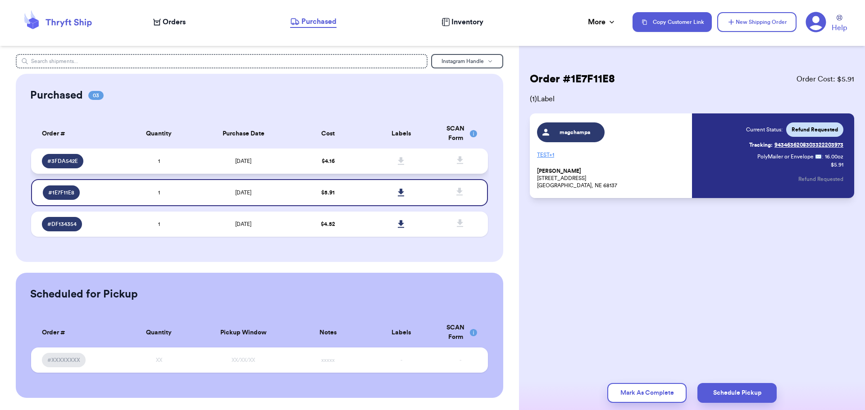
click at [293, 165] on td "$ 4.16" at bounding box center [328, 161] width 73 height 25
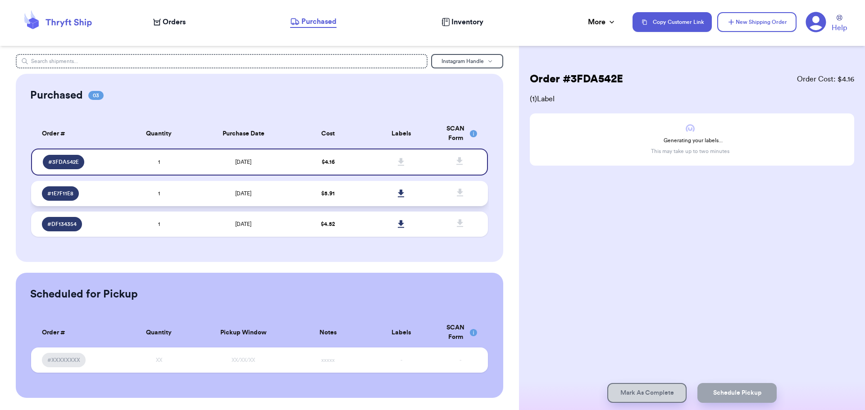
click at [353, 189] on td "$ 5.91" at bounding box center [328, 193] width 73 height 25
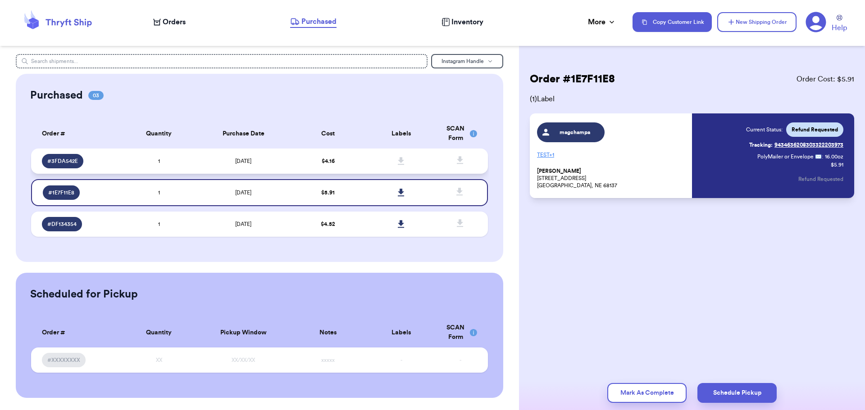
click at [396, 161] on span at bounding box center [402, 161] width 20 height 20
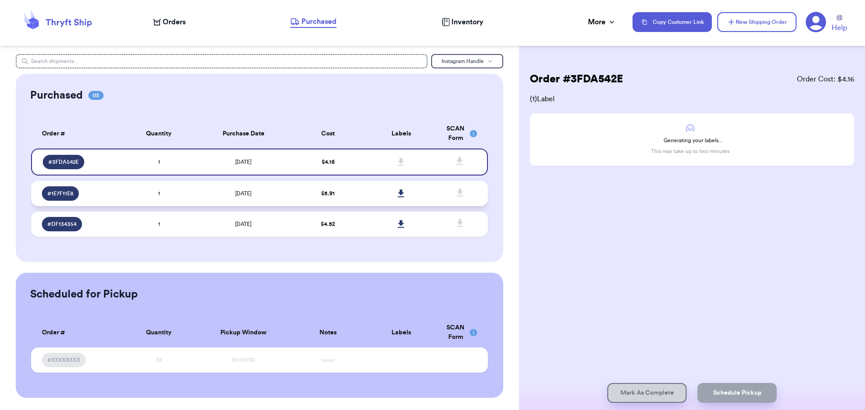
click at [327, 197] on td "$ 5.91" at bounding box center [328, 193] width 73 height 25
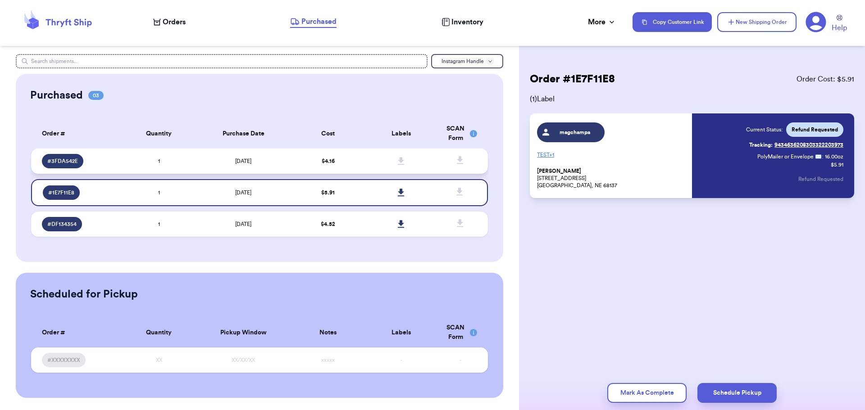
click at [332, 172] on td "$ 4.16" at bounding box center [328, 161] width 73 height 25
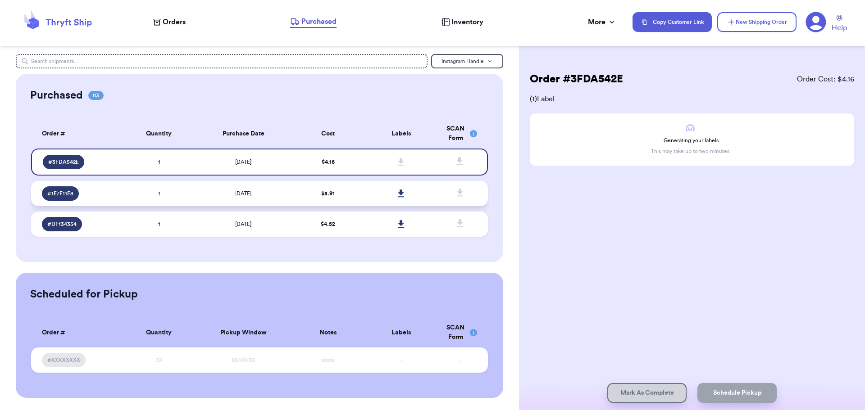
click at [365, 198] on td at bounding box center [401, 193] width 73 height 25
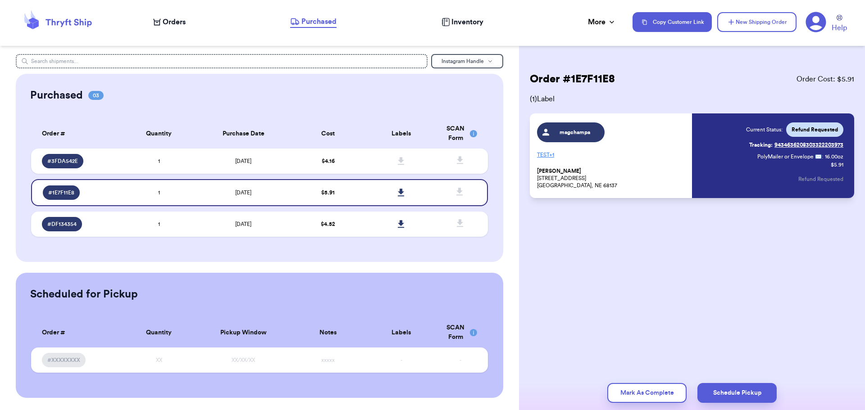
click at [819, 128] on span "Refund Requested" at bounding box center [815, 129] width 46 height 7
click at [820, 131] on span "Refund Requested" at bounding box center [815, 129] width 46 height 7
click at [822, 129] on span "Refund Requested" at bounding box center [815, 129] width 46 height 7
click at [825, 22] on icon at bounding box center [816, 22] width 20 height 20
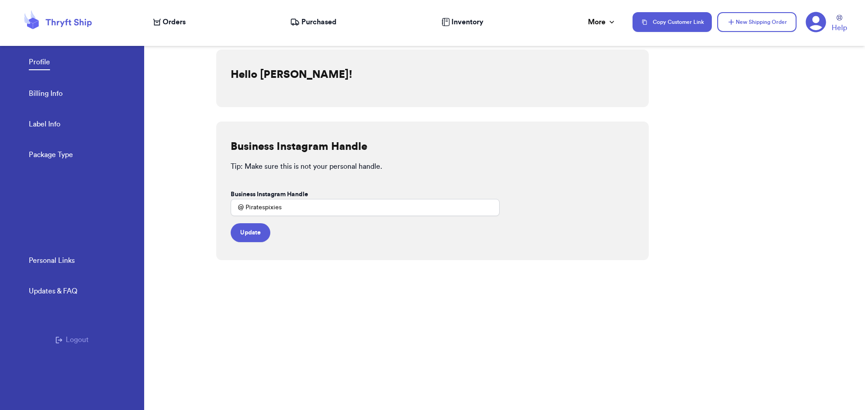
click at [54, 96] on link "Billing Info" at bounding box center [46, 94] width 34 height 13
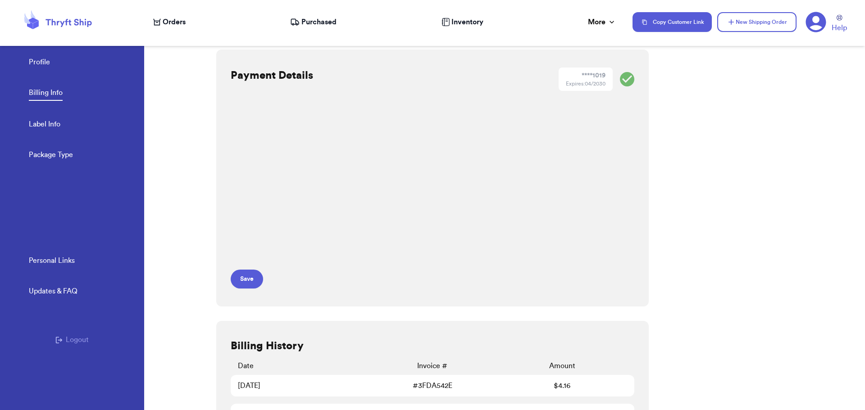
click at [47, 126] on link "Label Info" at bounding box center [45, 125] width 32 height 13
select select "NE"
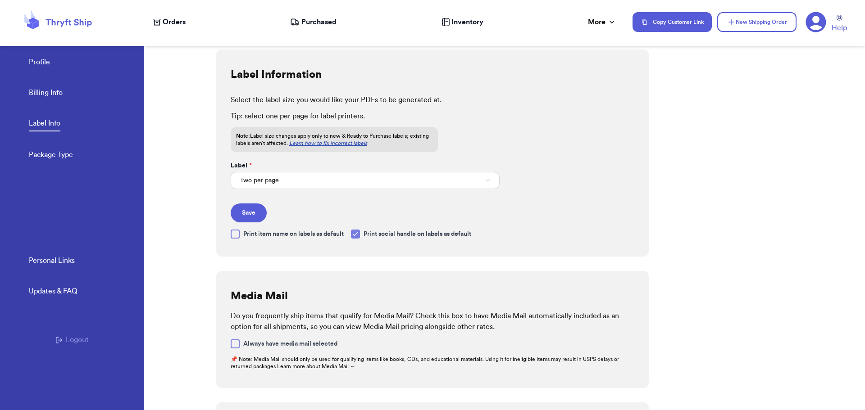
click at [47, 155] on link "Package Type" at bounding box center [51, 156] width 44 height 13
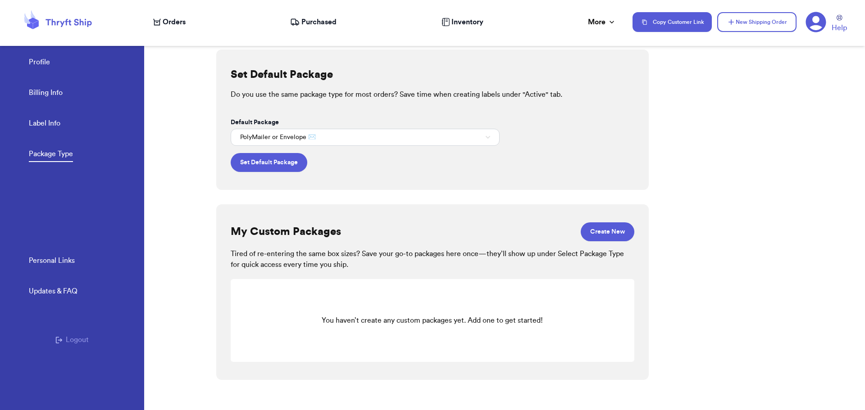
click at [86, 25] on icon at bounding box center [69, 23] width 46 height 8
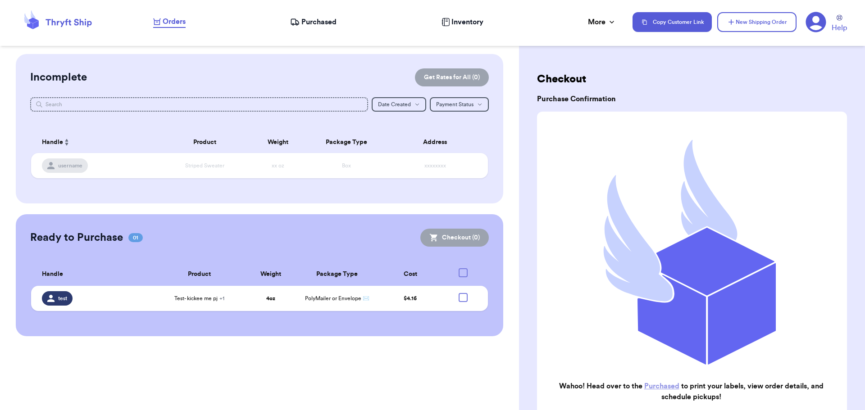
click at [185, 25] on span "Orders" at bounding box center [174, 21] width 23 height 11
click at [617, 19] on div "Orders Purchased Inventory More Stats Completed Orders" at bounding box center [388, 22] width 470 height 12
click at [606, 23] on div "More" at bounding box center [602, 22] width 28 height 11
click at [578, 59] on span "Completed Orders" at bounding box center [574, 68] width 62 height 22
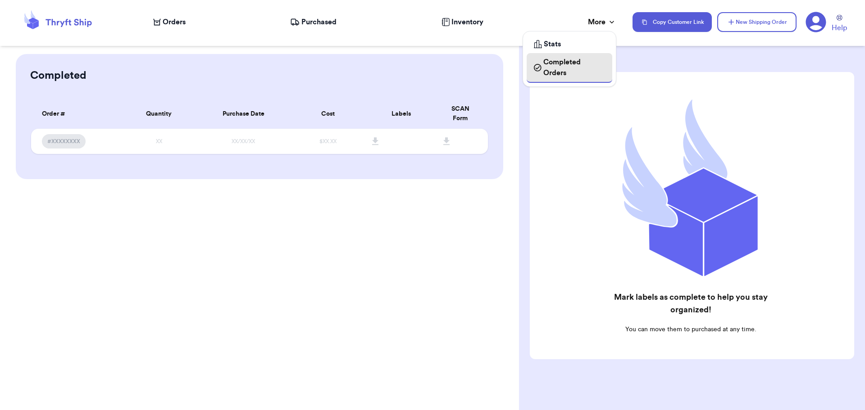
click at [576, 64] on span "Completed Orders" at bounding box center [574, 68] width 62 height 22
click at [334, 23] on span "Purchased" at bounding box center [318, 22] width 35 height 11
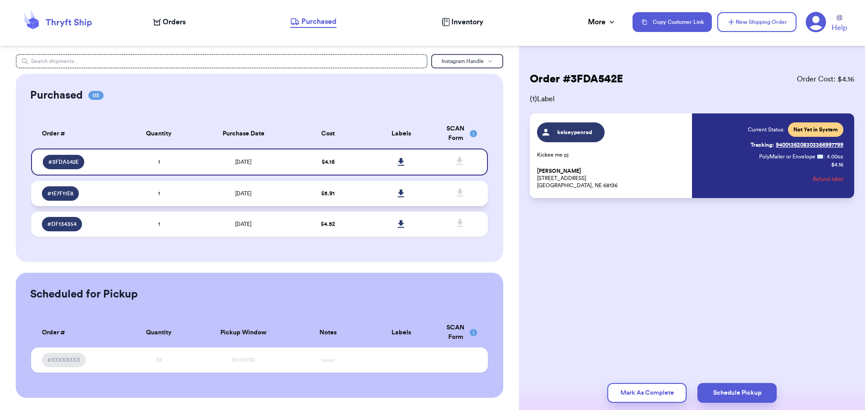
click at [355, 197] on td "$ 5.91" at bounding box center [328, 193] width 73 height 25
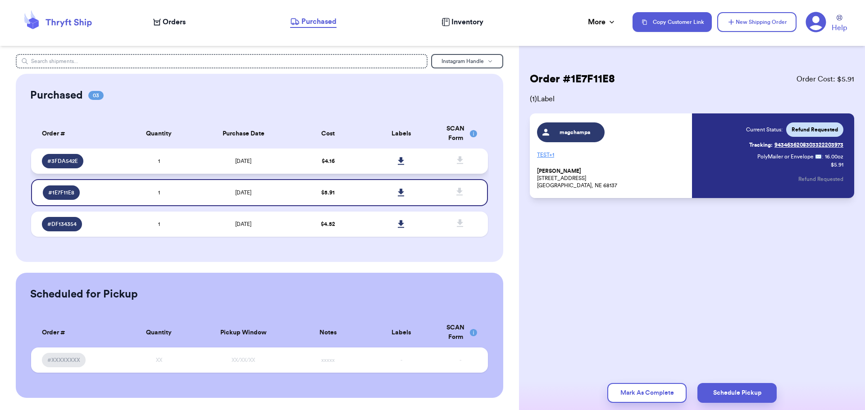
click at [365, 167] on td at bounding box center [401, 161] width 73 height 25
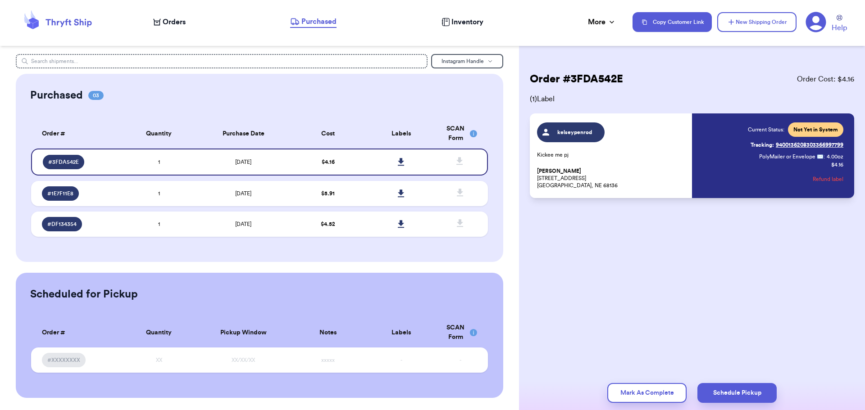
click at [827, 177] on button "Refund label" at bounding box center [828, 179] width 31 height 20
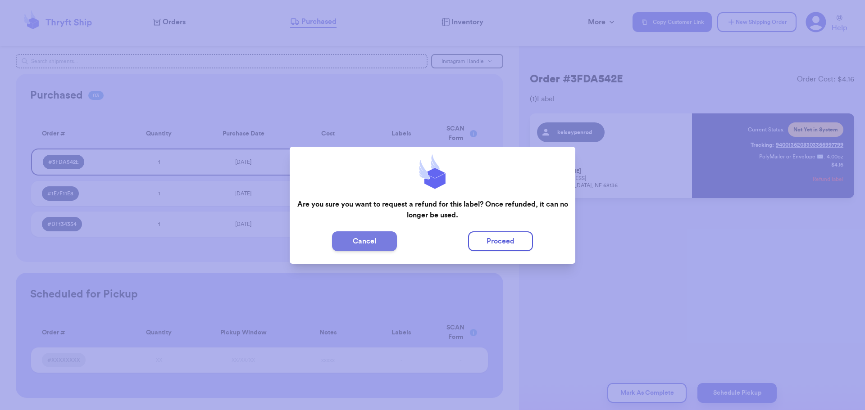
click at [392, 243] on button "Cancel" at bounding box center [364, 242] width 65 height 20
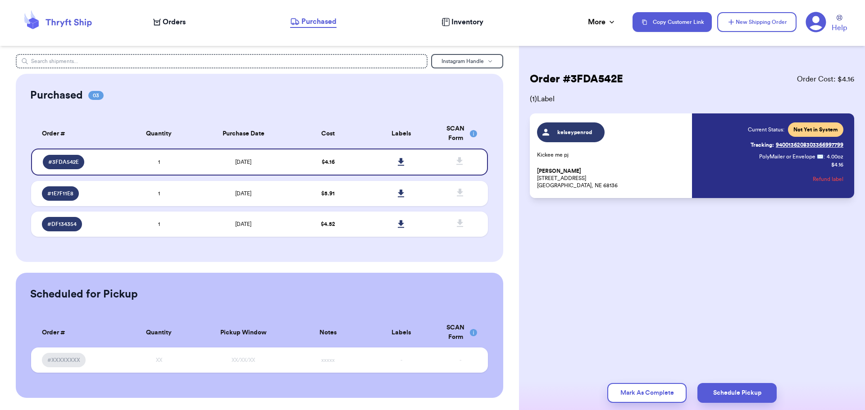
click at [828, 180] on button "Refund label" at bounding box center [828, 179] width 31 height 20
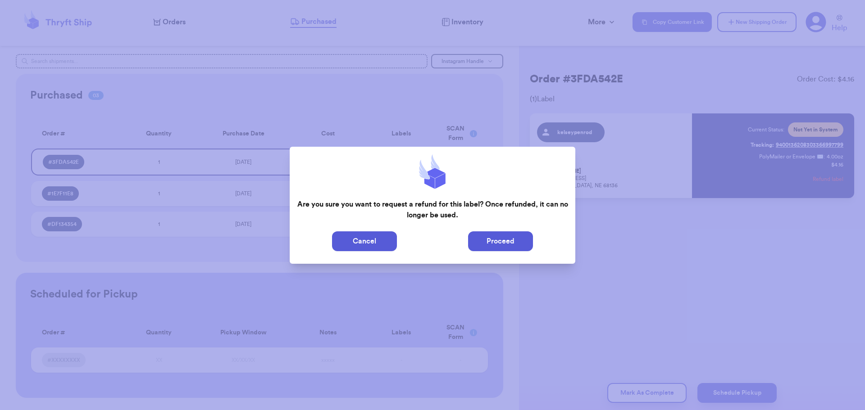
click at [499, 249] on button "Proceed" at bounding box center [500, 242] width 65 height 20
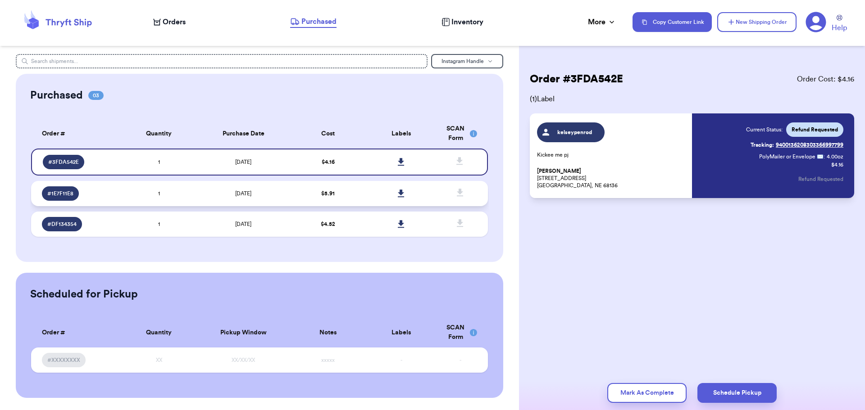
click at [369, 200] on td at bounding box center [401, 193] width 73 height 25
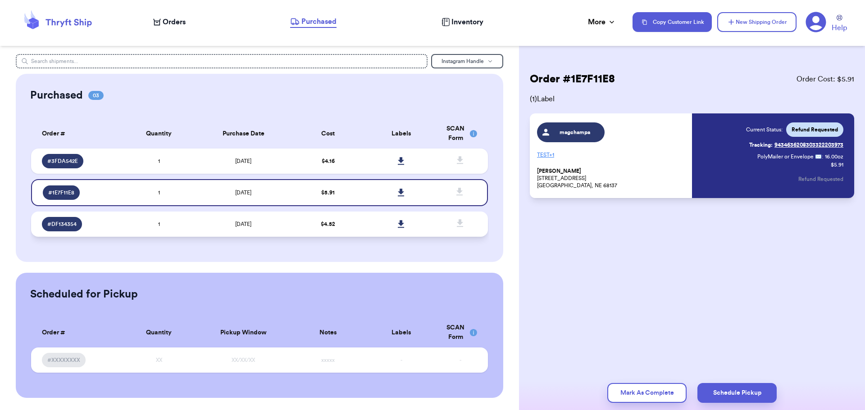
click at [266, 221] on td "[DATE]" at bounding box center [244, 224] width 96 height 25
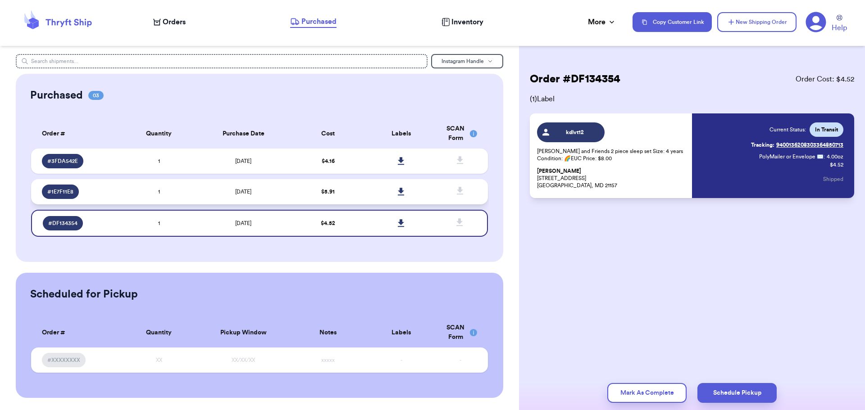
click at [285, 194] on td "[DATE]" at bounding box center [244, 191] width 96 height 25
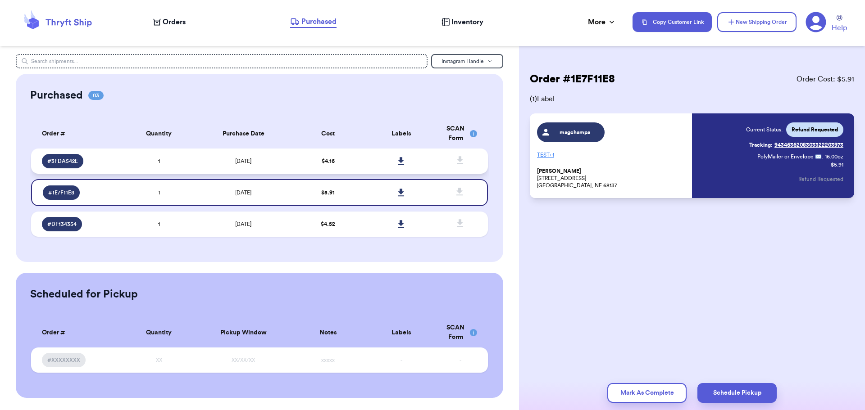
click at [299, 165] on td "$ 4.16" at bounding box center [328, 161] width 73 height 25
